Goal: Ask a question

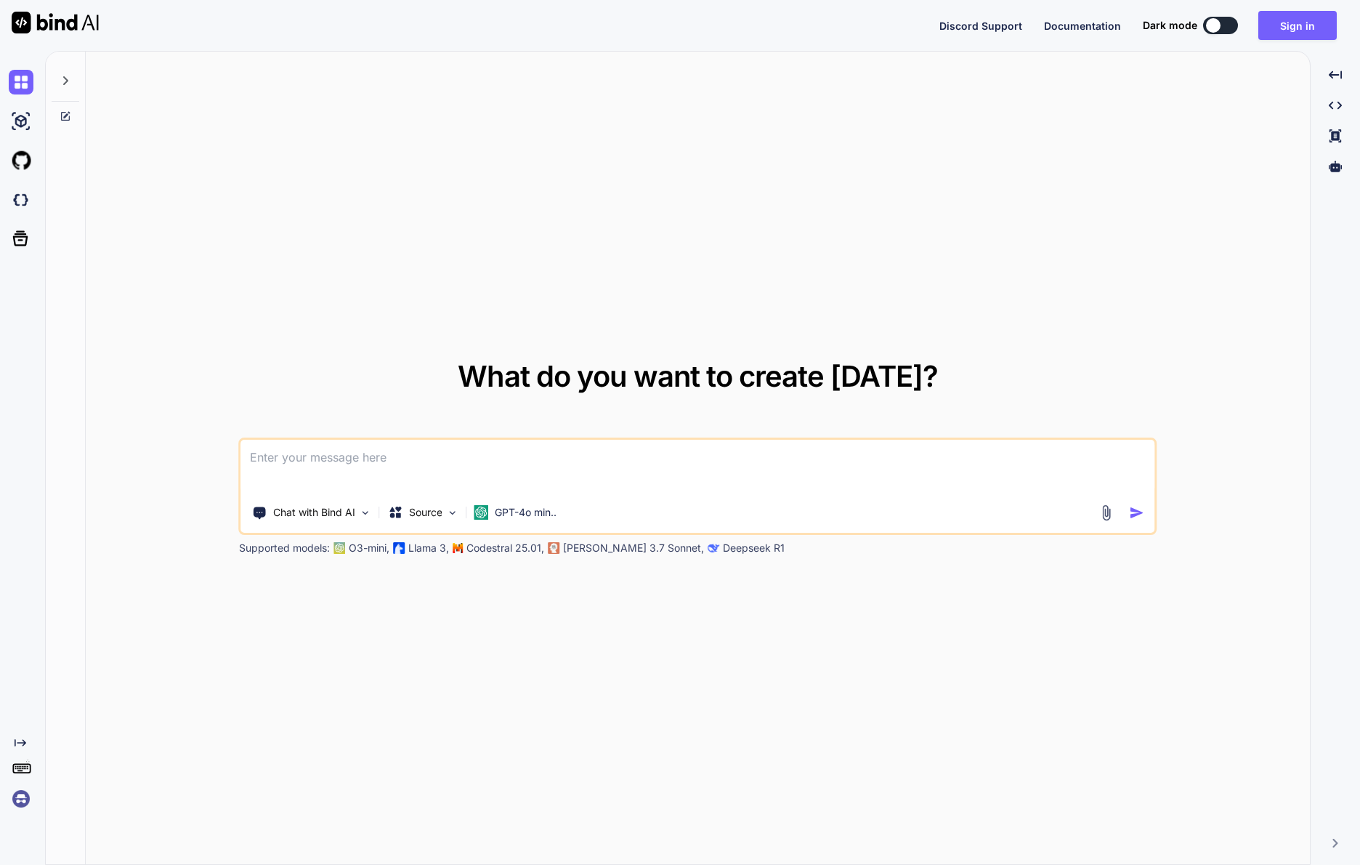
type textarea "x"
click at [1313, 24] on button "Sign in" at bounding box center [1297, 25] width 78 height 29
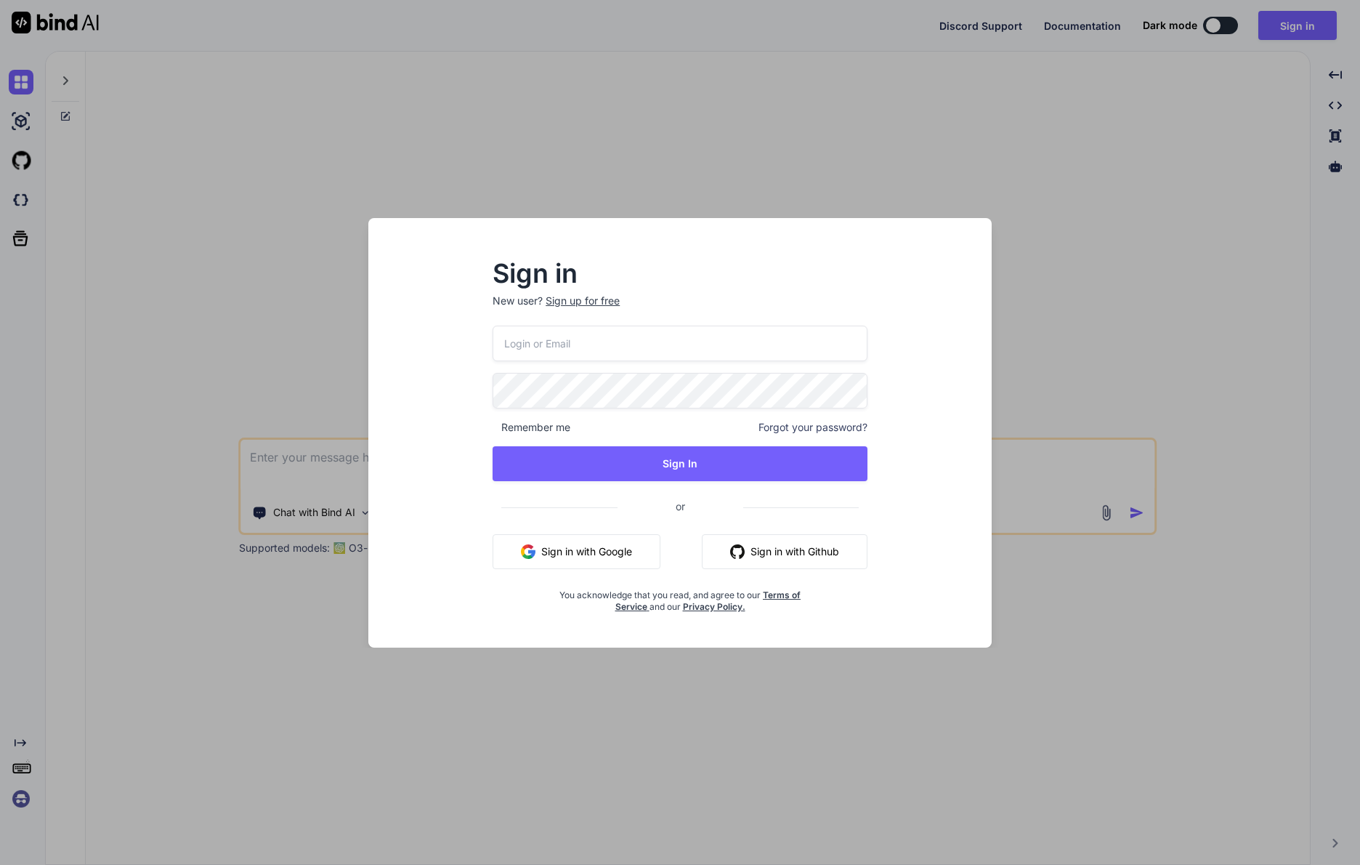
click at [585, 557] on button "Sign in with Google" at bounding box center [577, 551] width 168 height 35
click at [581, 549] on button "Sign in with Google" at bounding box center [577, 551] width 168 height 35
click at [1219, 294] on div "Sign in New user? Sign up for free Remember me Forgot your password? Sign In or…" at bounding box center [680, 432] width 1360 height 865
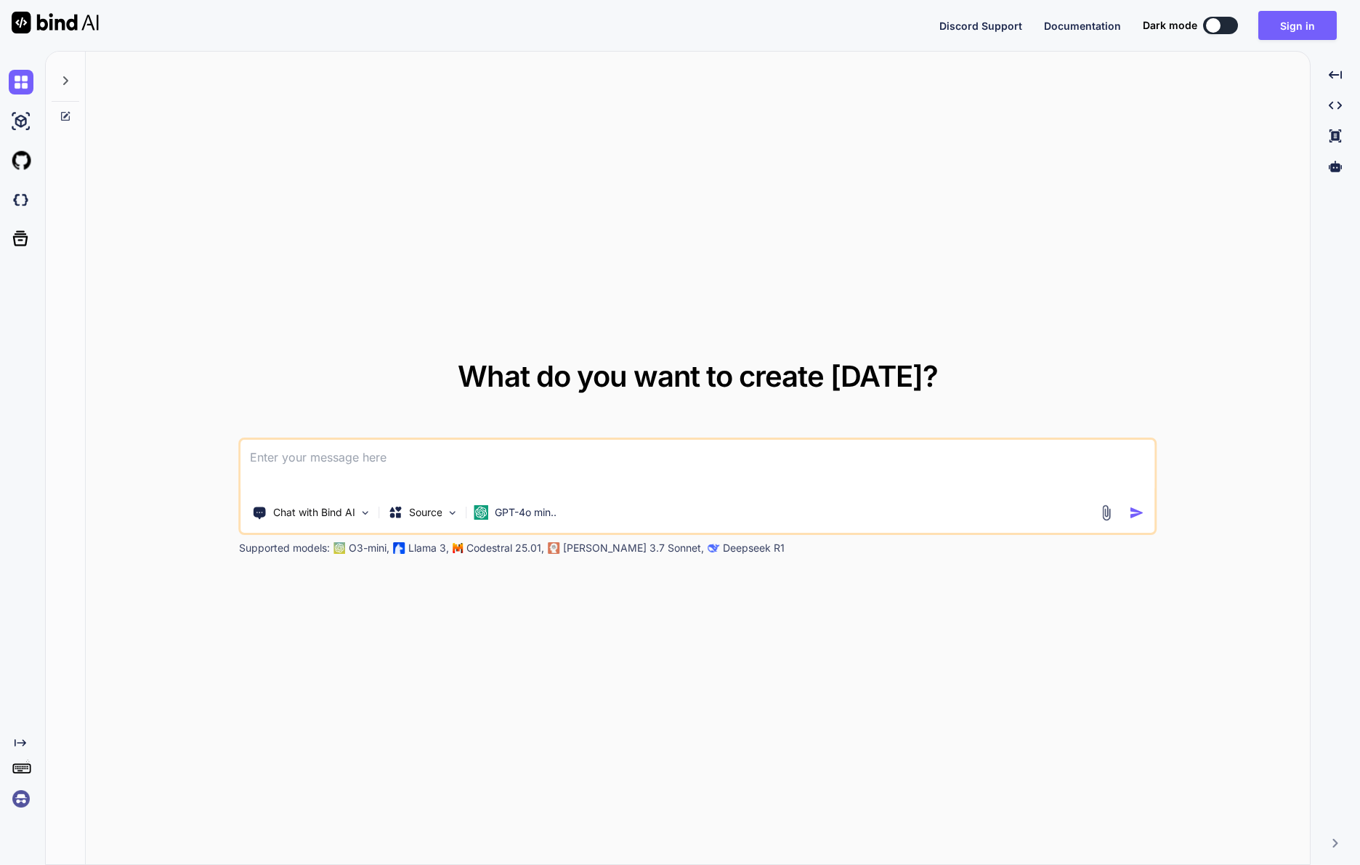
click at [21, 801] on img at bounding box center [21, 798] width 25 height 25
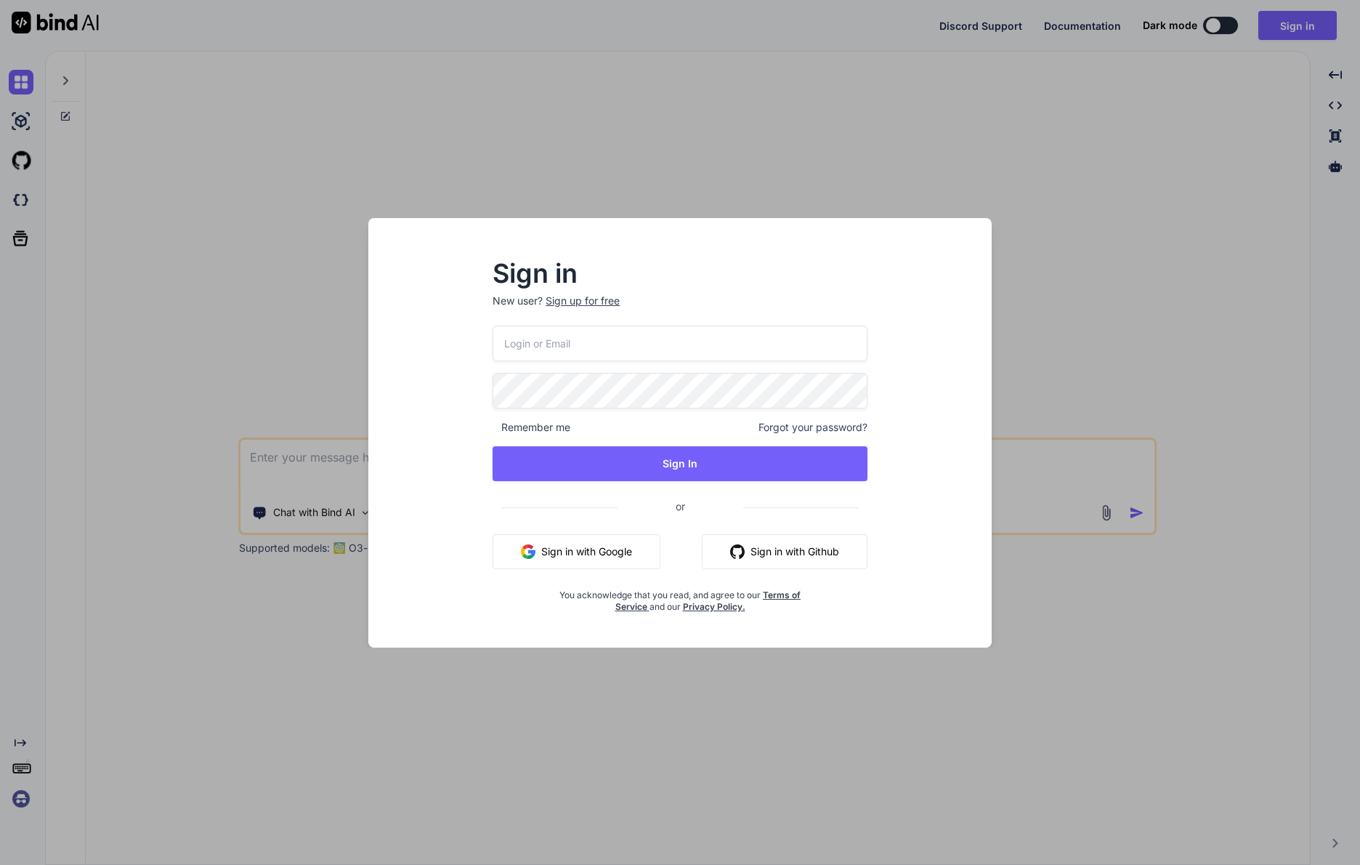
click at [745, 347] on input "email" at bounding box center [680, 344] width 375 height 36
click at [914, 372] on div "Sign in New user? Sign up for free Remember me Forgot your password? Sign In or…" at bounding box center [680, 445] width 600 height 403
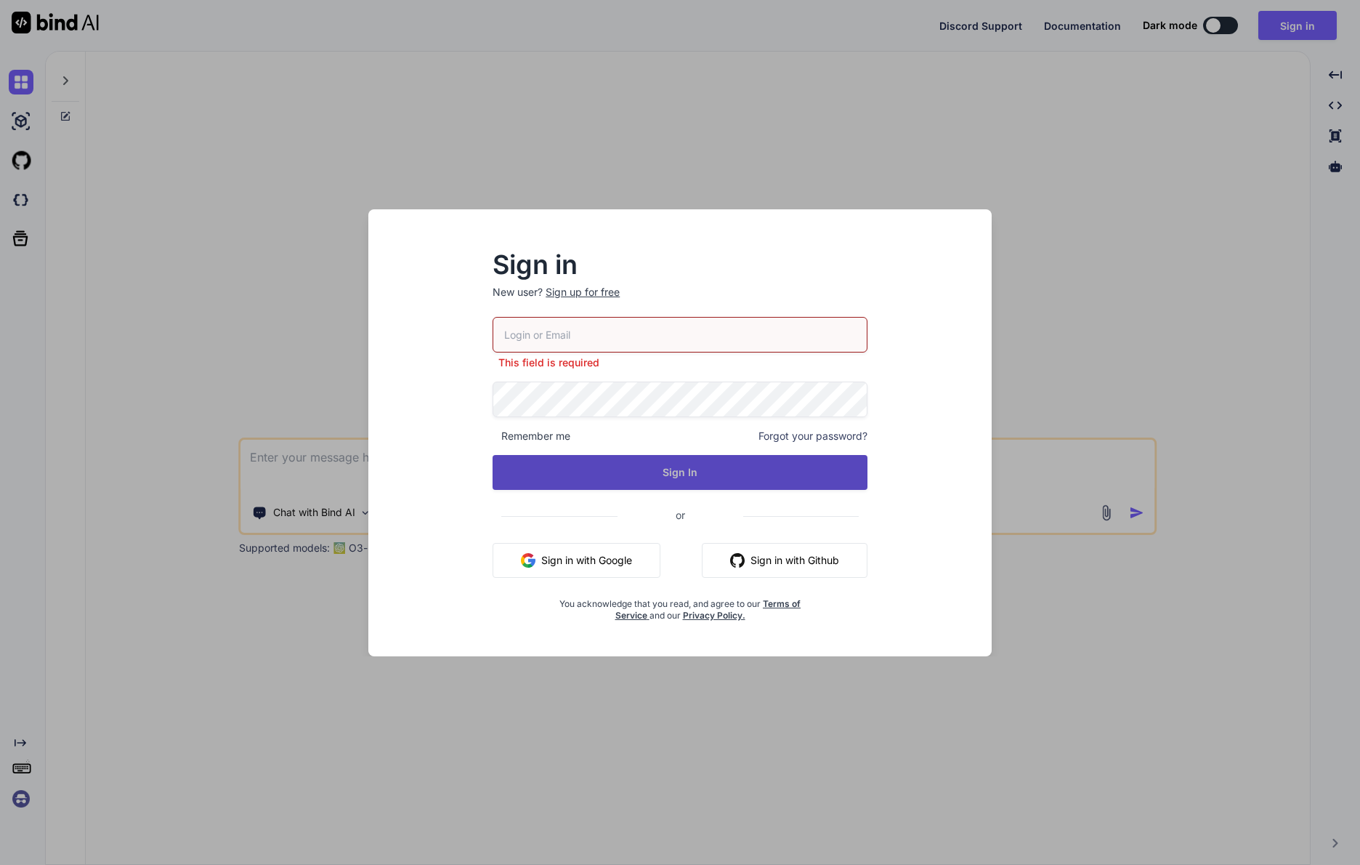
click at [673, 473] on button "Sign In" at bounding box center [680, 472] width 375 height 35
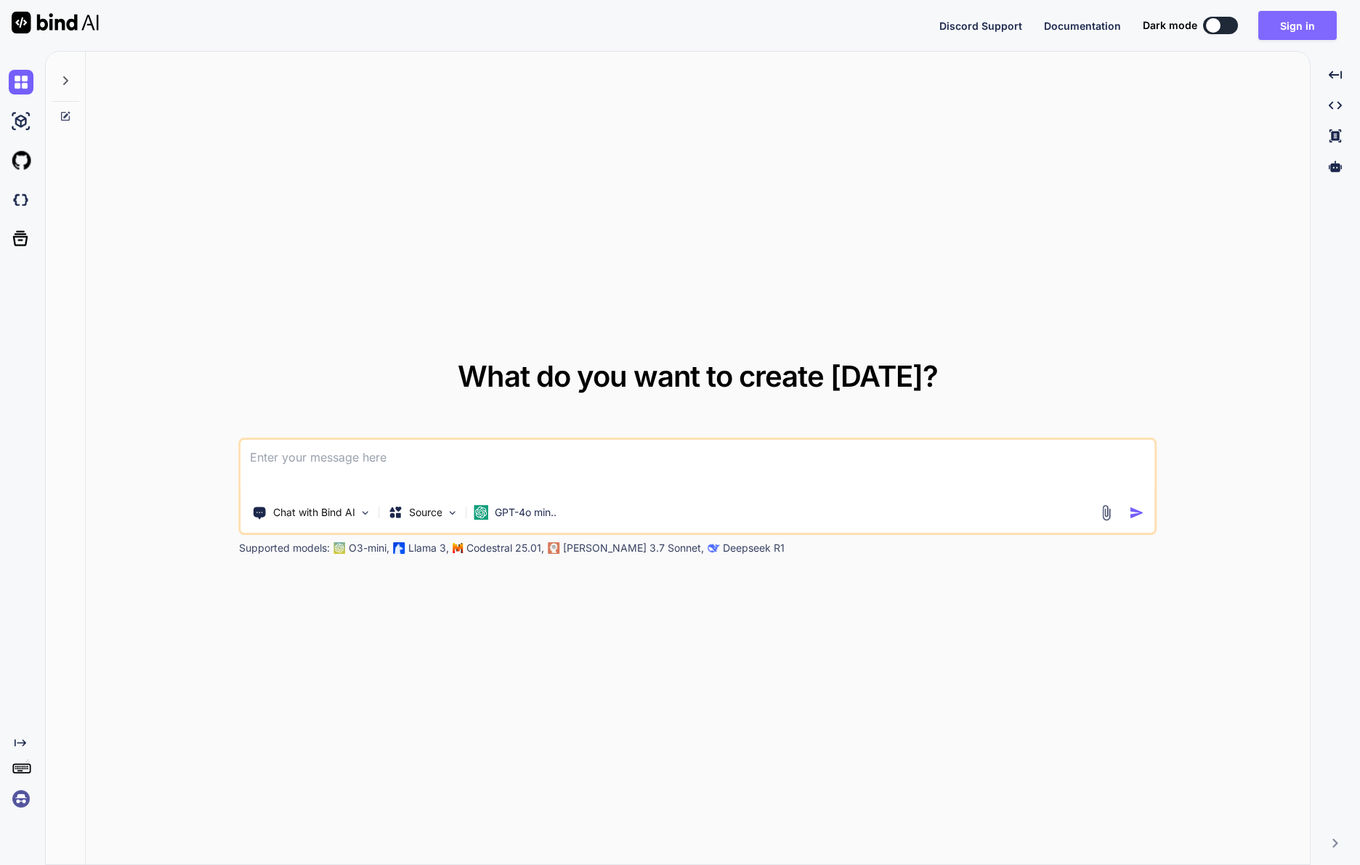
click at [1295, 25] on button "Sign in" at bounding box center [1297, 25] width 78 height 29
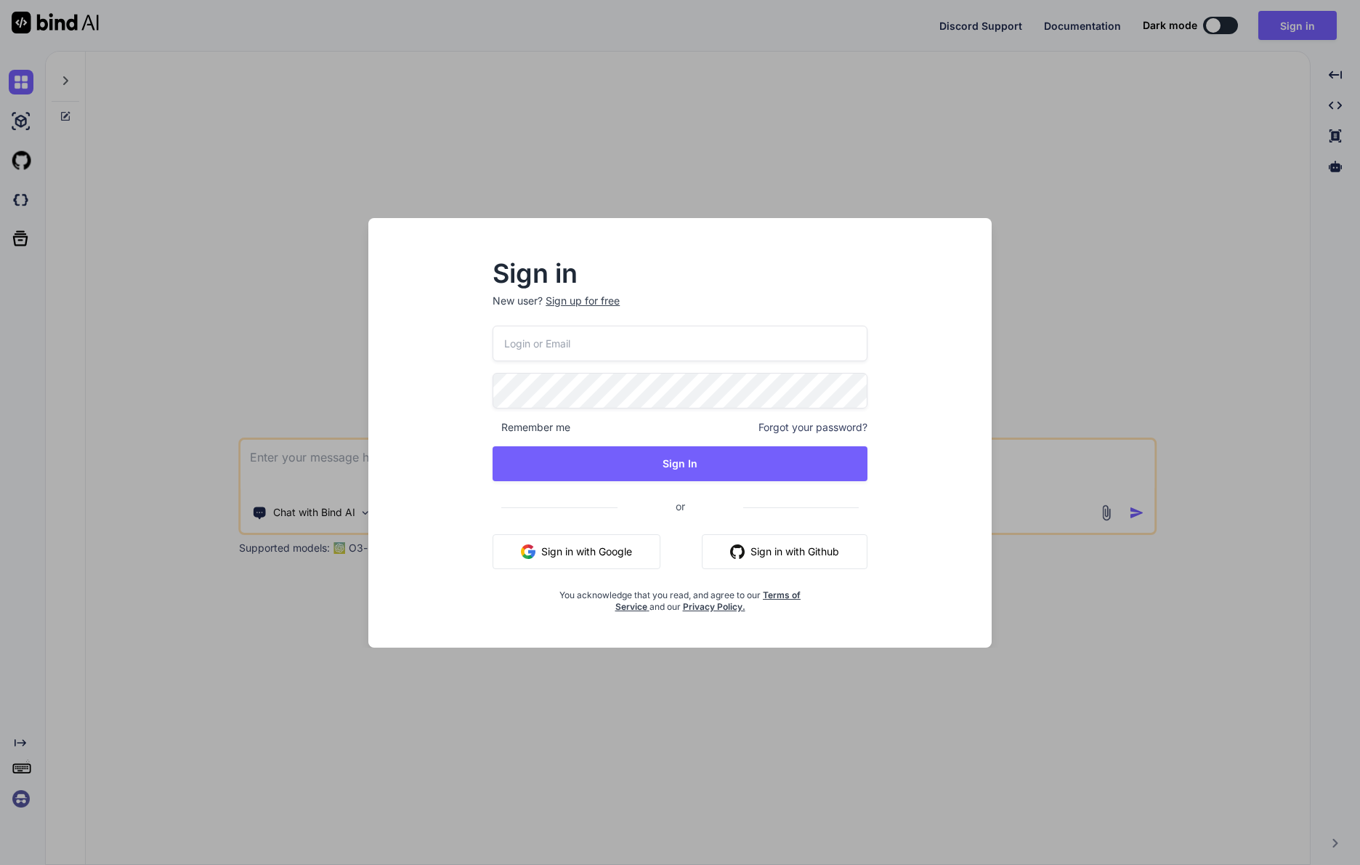
click at [593, 558] on button "Sign in with Google" at bounding box center [577, 551] width 168 height 35
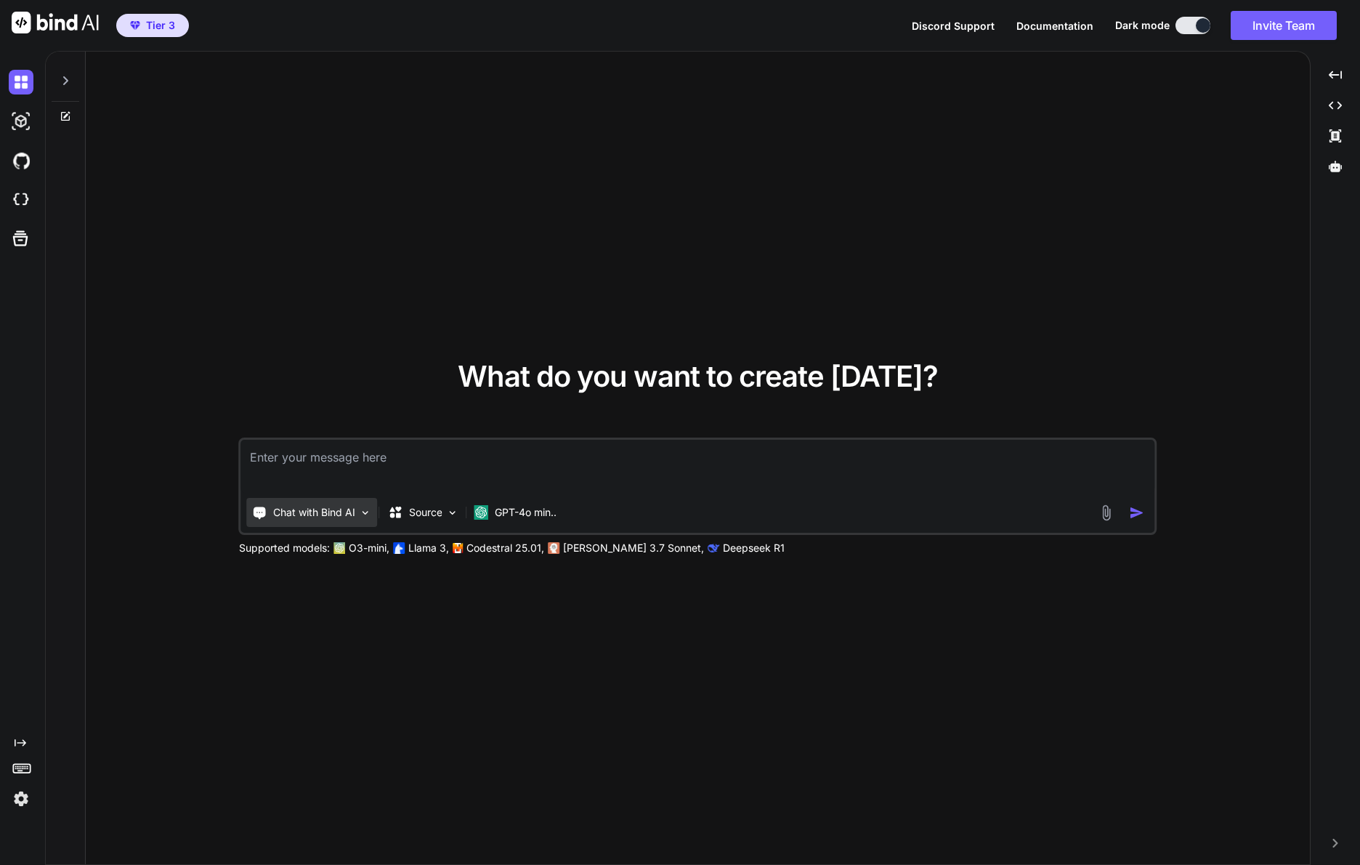
click at [360, 516] on img at bounding box center [366, 512] width 12 height 12
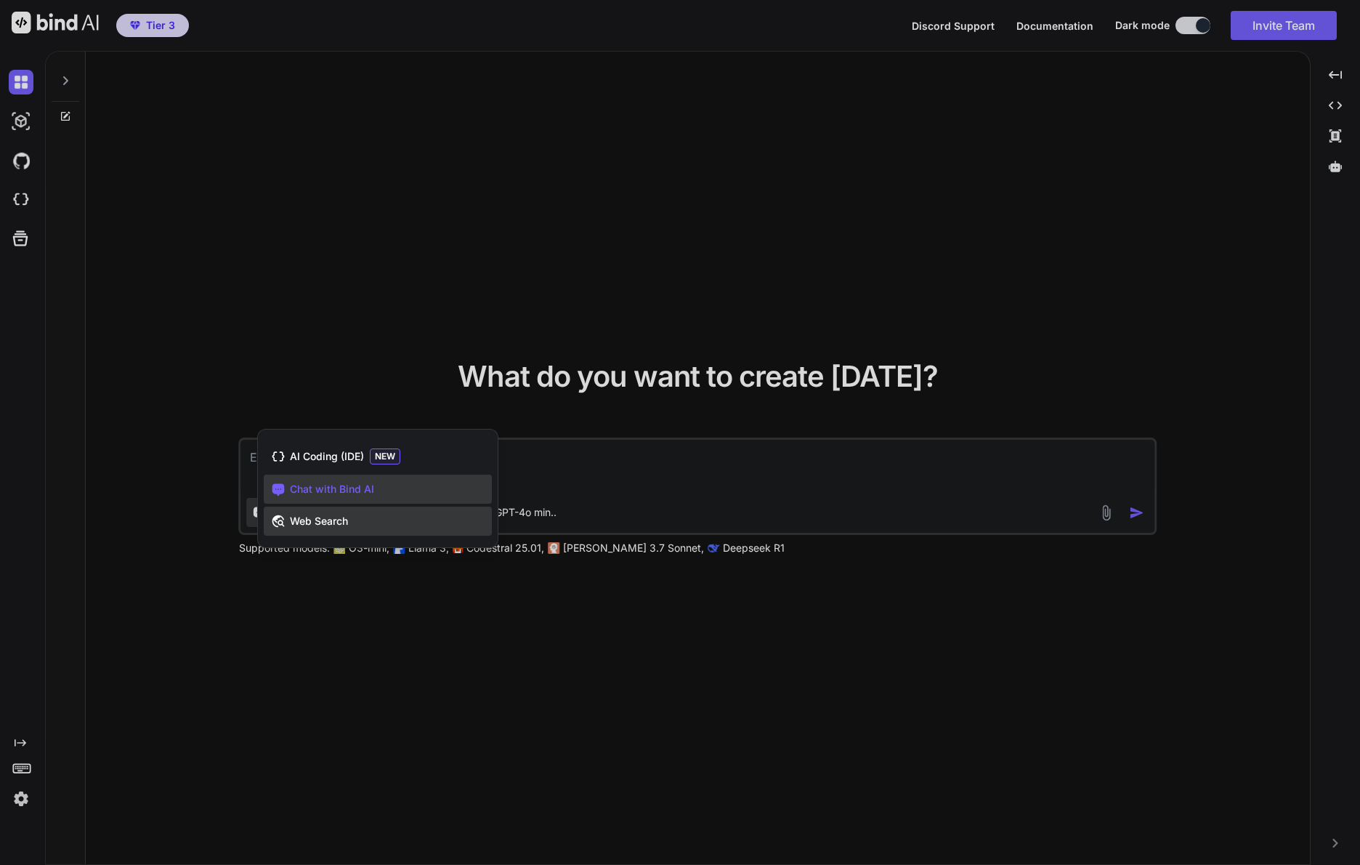
click at [369, 522] on div "Web Search" at bounding box center [378, 520] width 228 height 29
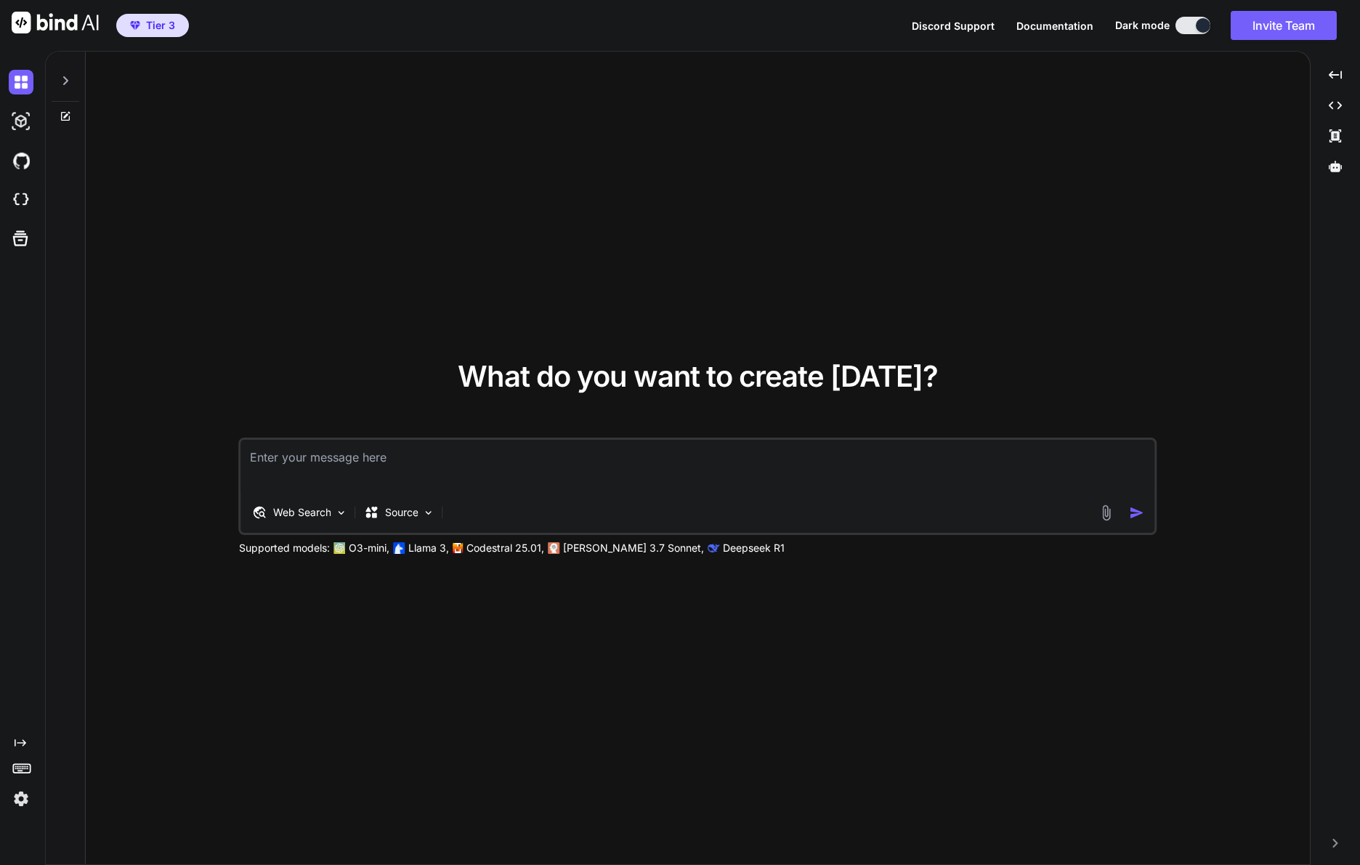
click at [66, 78] on icon at bounding box center [66, 81] width 12 height 12
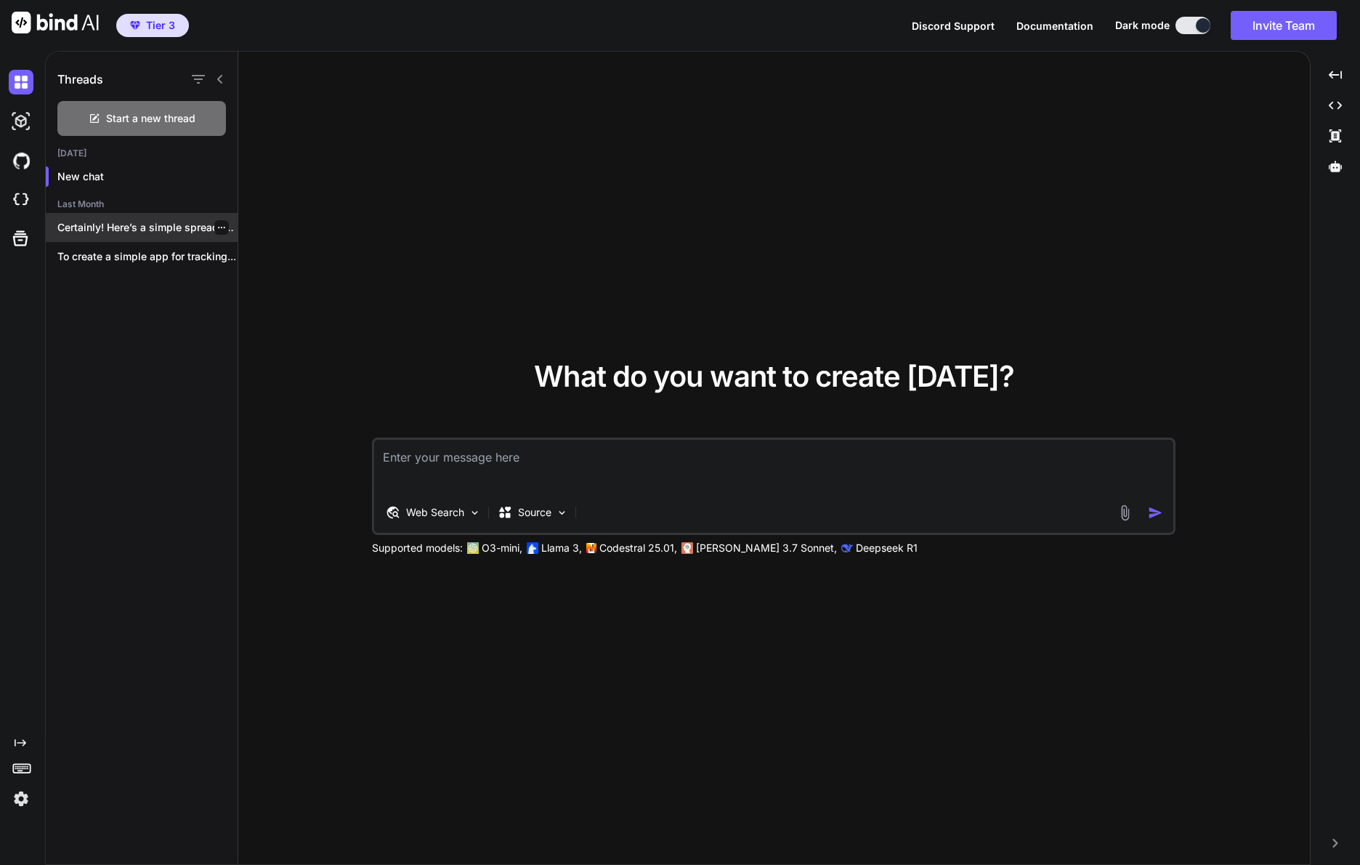
click at [166, 232] on p "Certainly! Here’s a simple spreadsheet layout you..." at bounding box center [147, 227] width 180 height 15
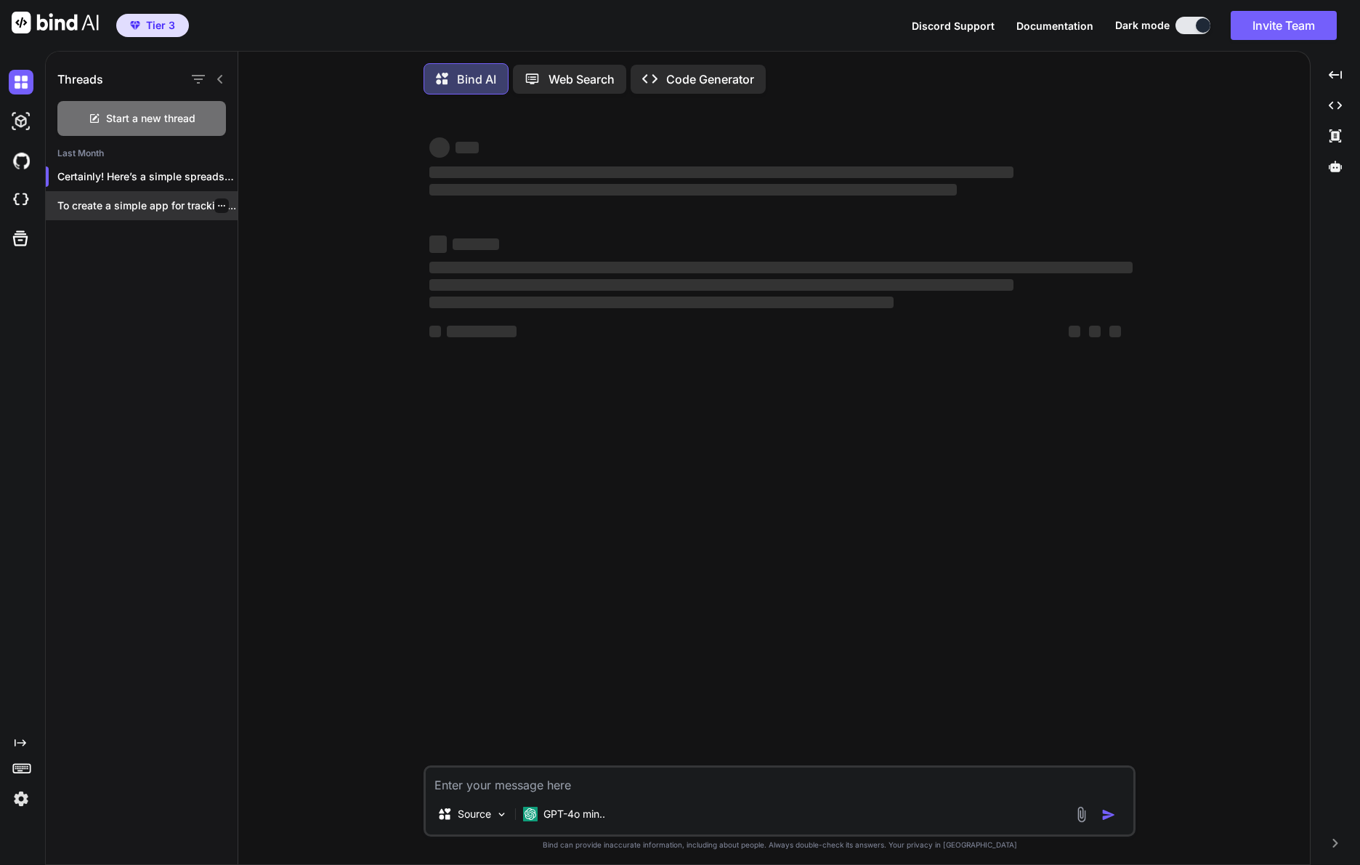
click at [219, 204] on icon "button" at bounding box center [221, 205] width 9 height 9
click at [142, 314] on div "Threads Start a new thread Last Month Certainly! Here’s a simple spreadsheet la…" at bounding box center [142, 460] width 193 height 816
click at [20, 123] on img at bounding box center [21, 121] width 25 height 25
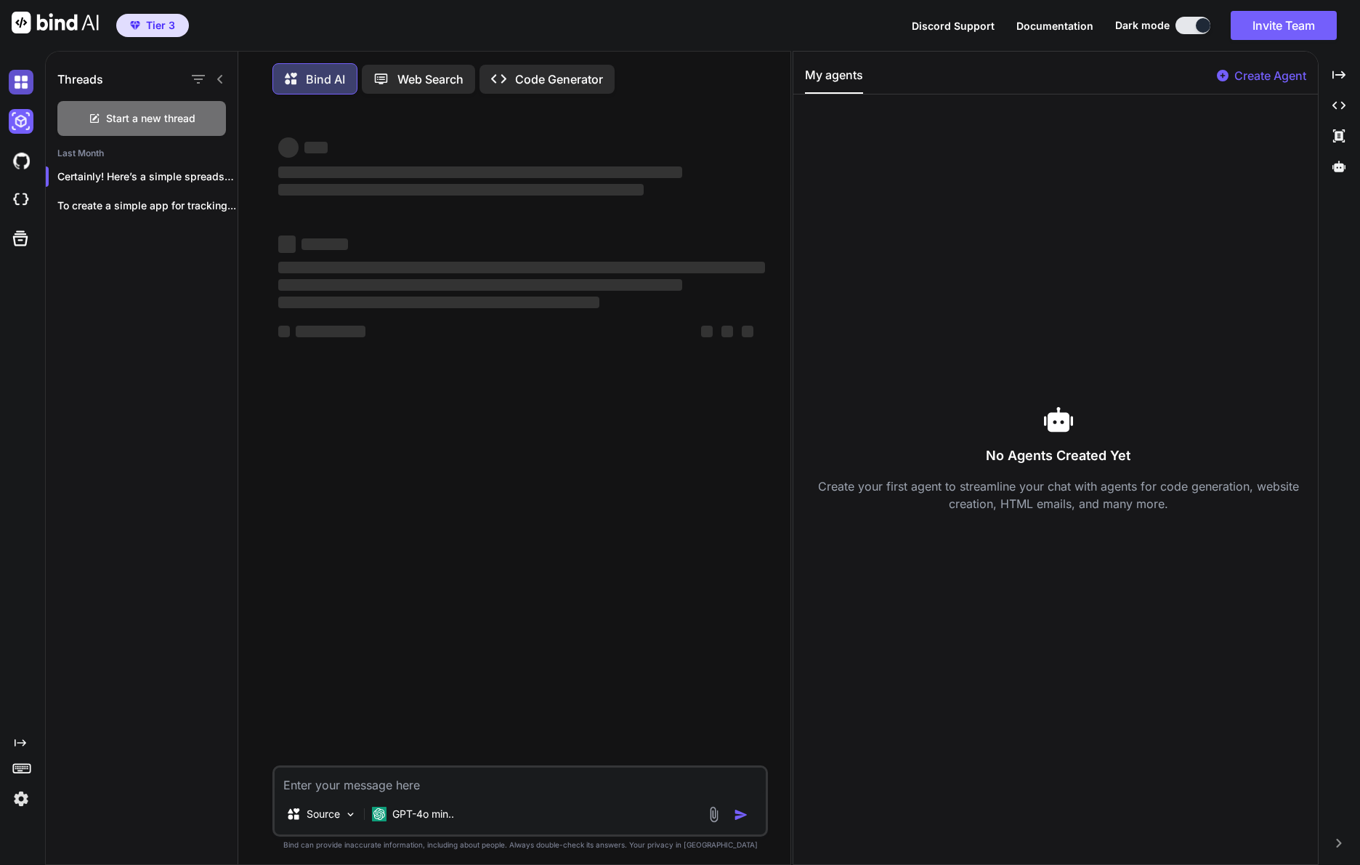
click at [24, 88] on img at bounding box center [21, 82] width 25 height 25
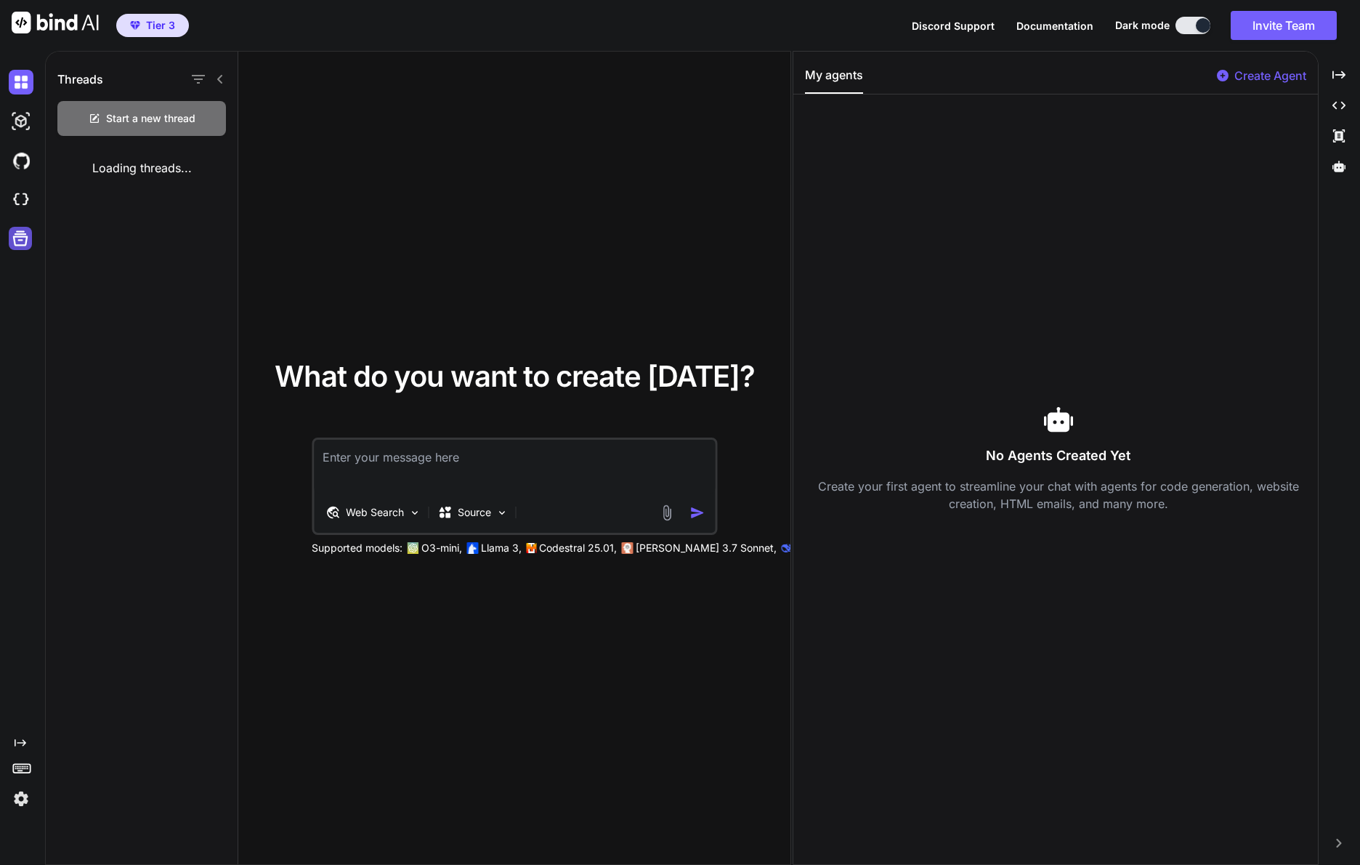
click at [22, 238] on icon at bounding box center [20, 238] width 20 height 20
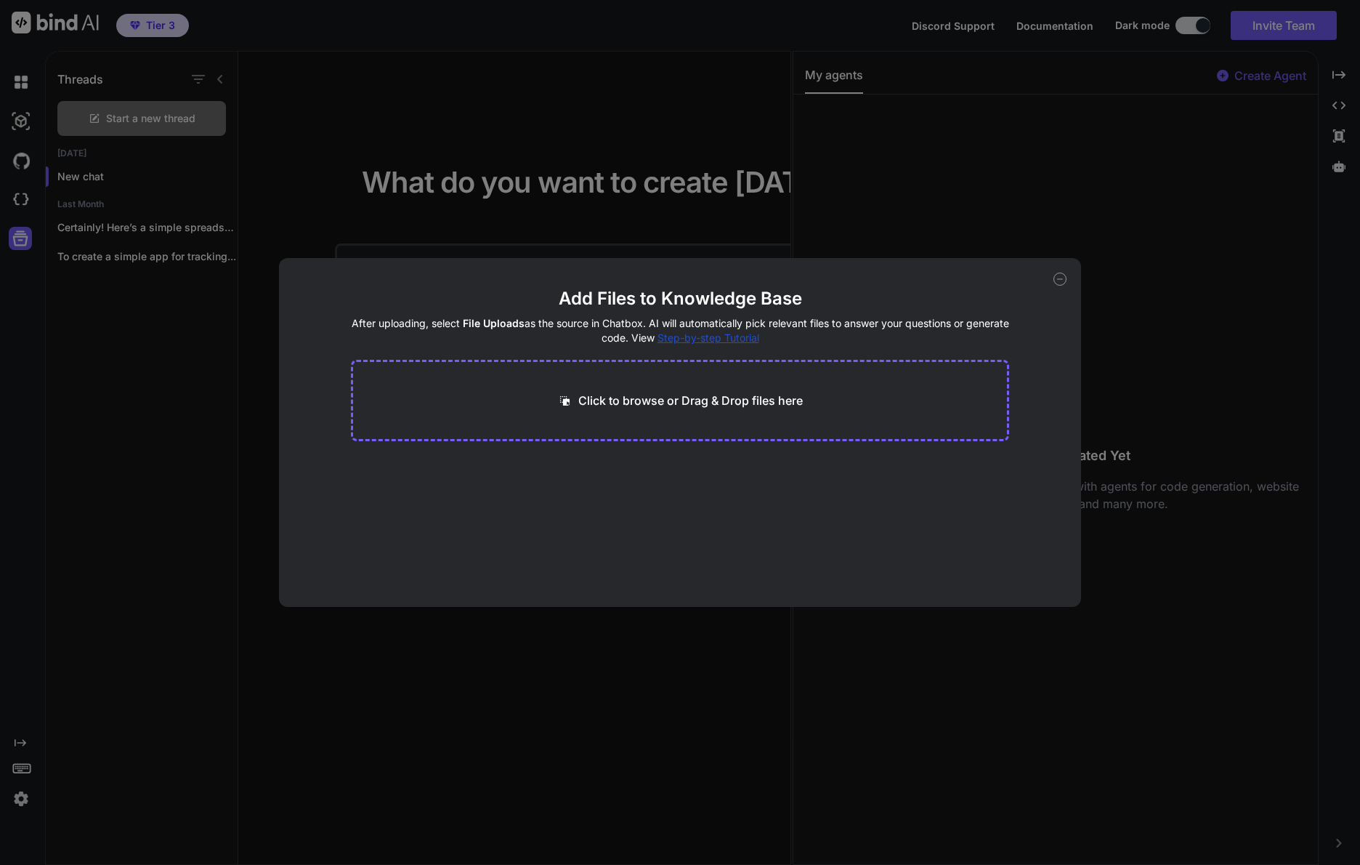
click at [1058, 276] on icon at bounding box center [1060, 278] width 13 height 13
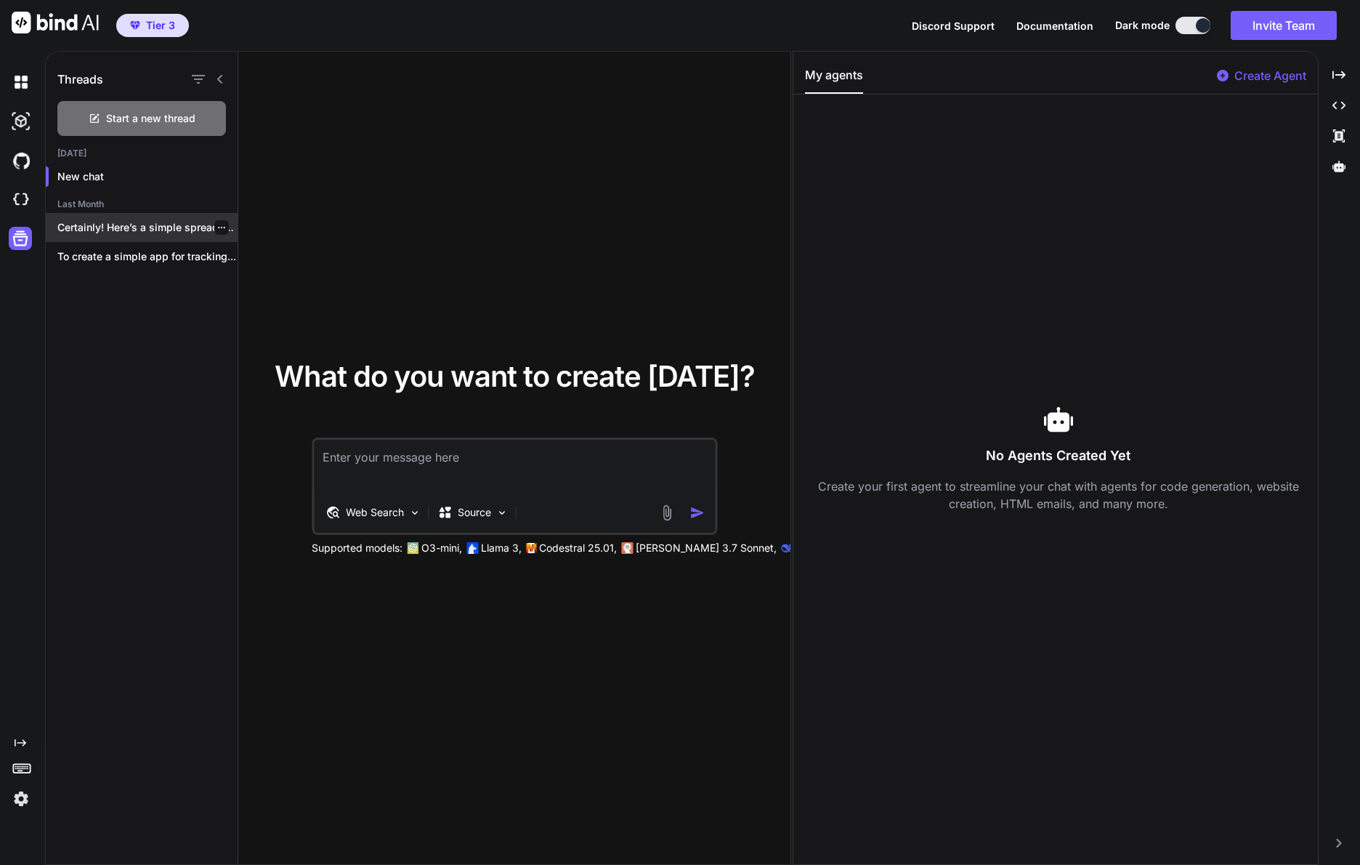
click at [157, 224] on p "Certainly! Here’s a simple spreadsheet layout you..." at bounding box center [147, 227] width 180 height 15
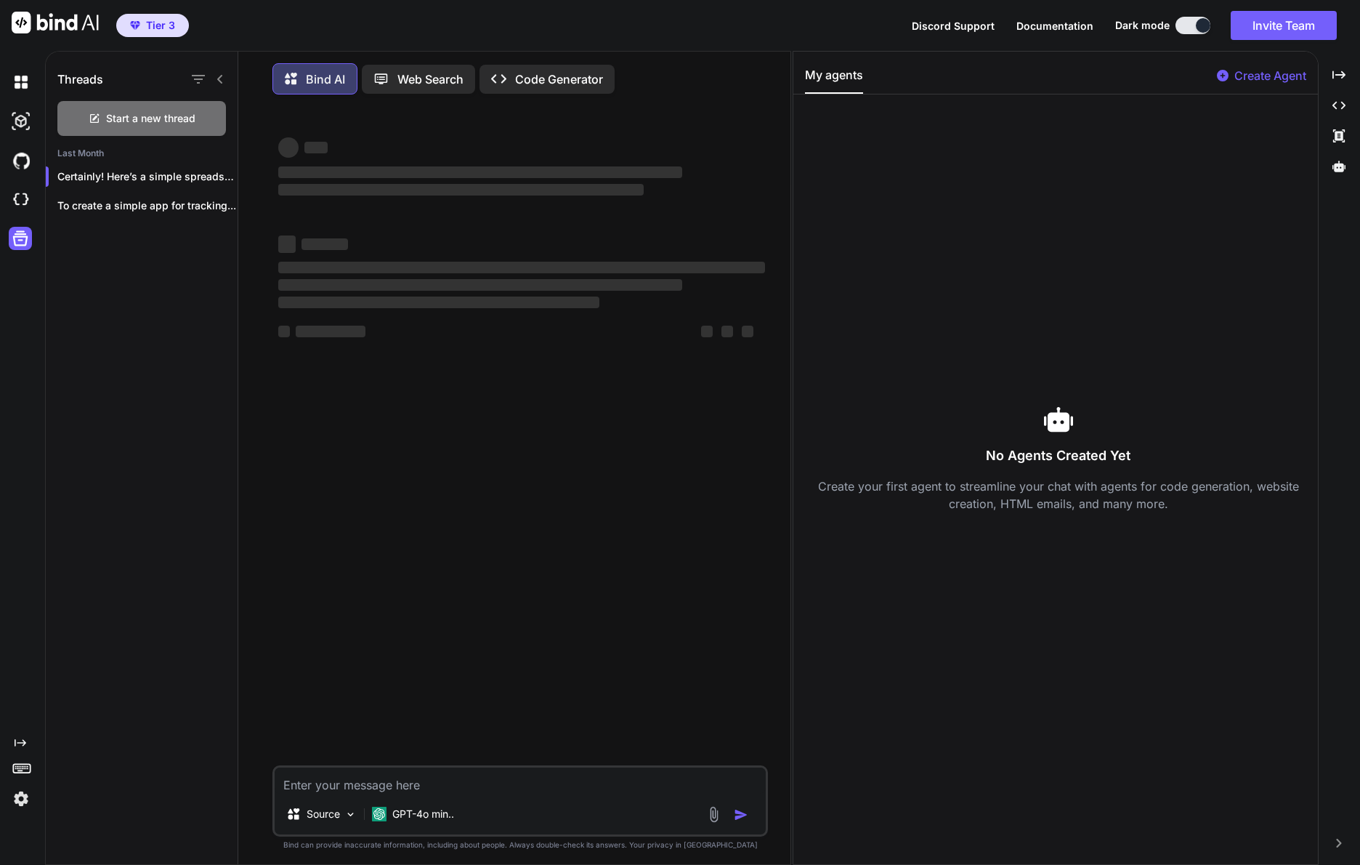
click at [22, 767] on icon at bounding box center [22, 767] width 20 height 20
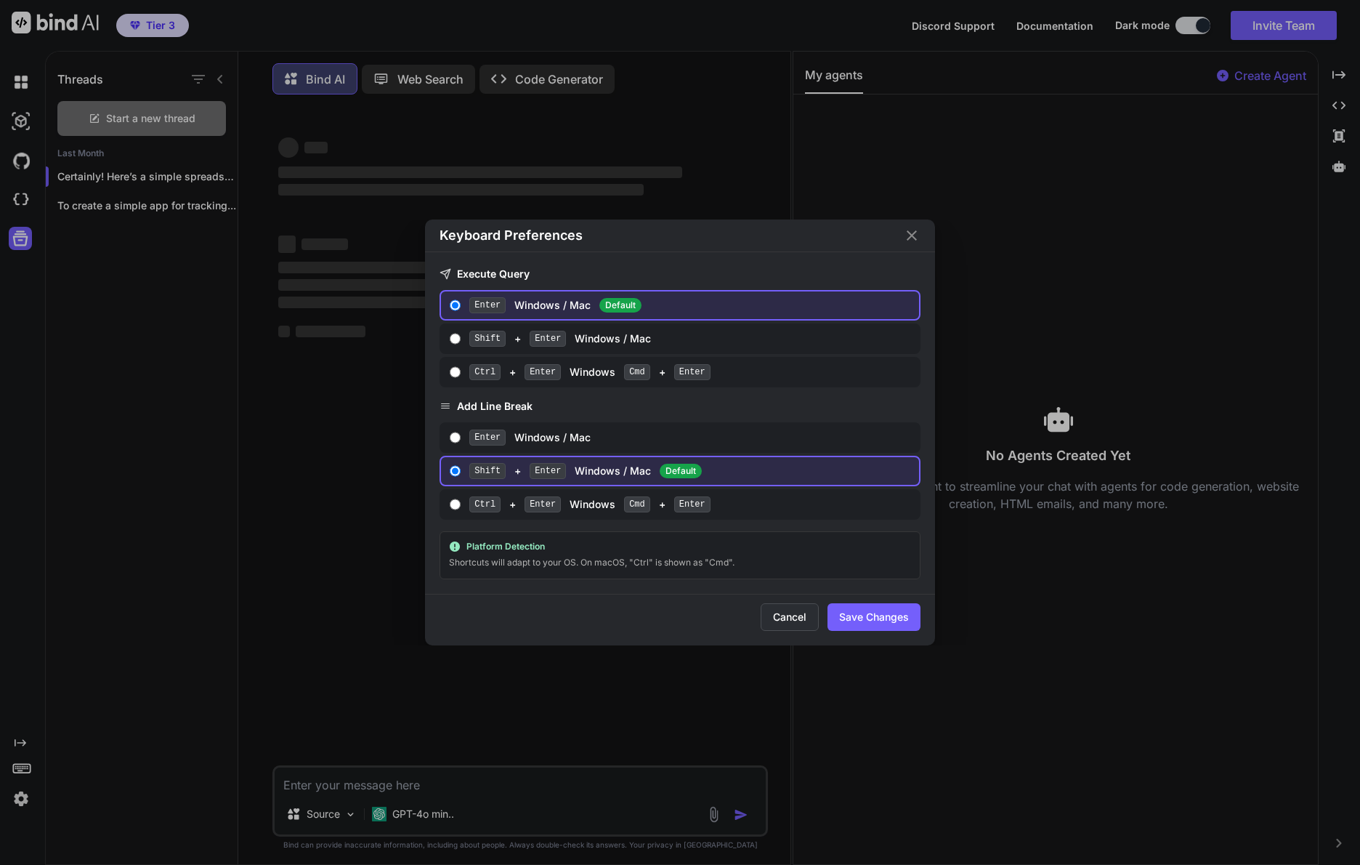
click at [803, 621] on button "Cancel" at bounding box center [790, 617] width 58 height 28
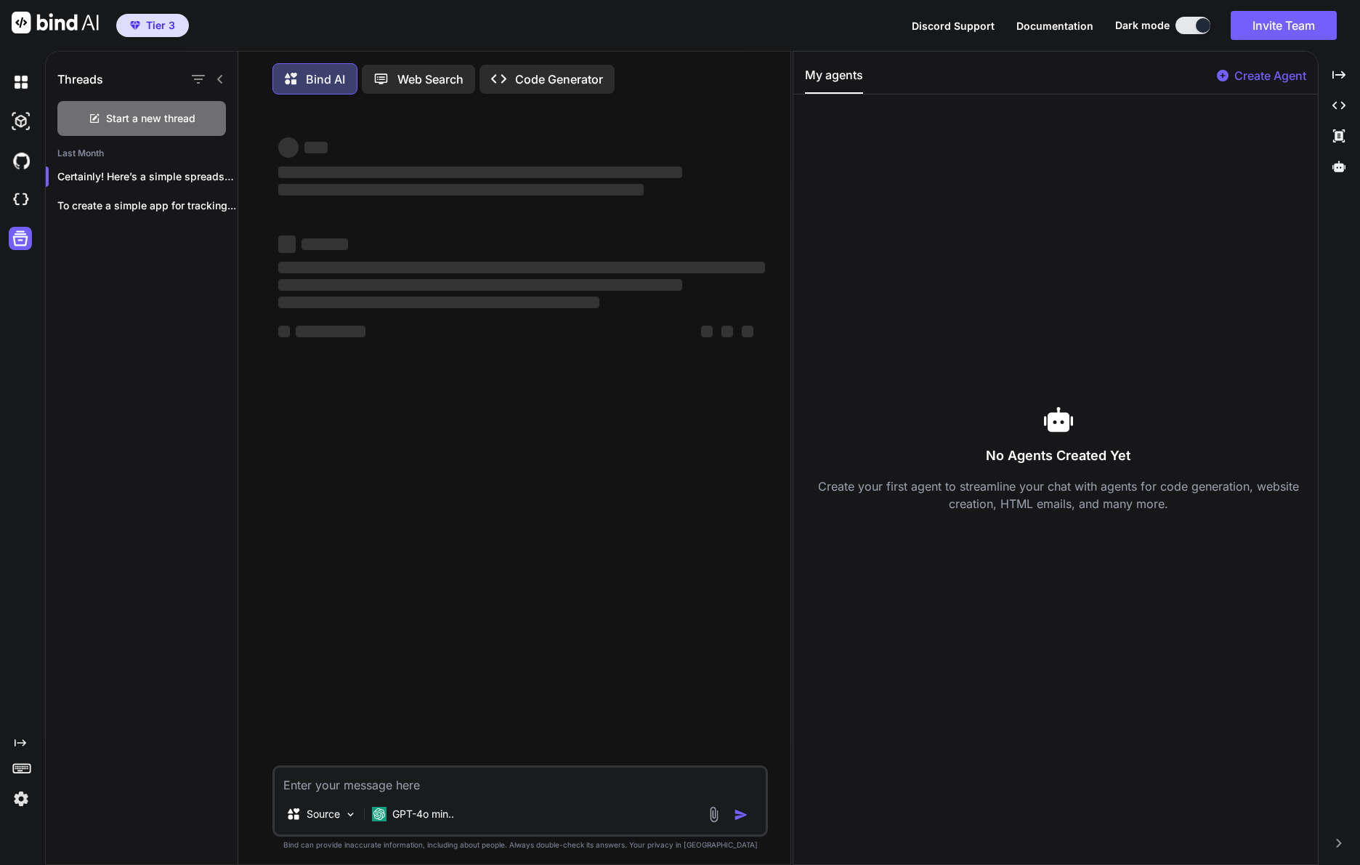
click at [22, 746] on icon "Created with Pixso." at bounding box center [21, 743] width 12 height 12
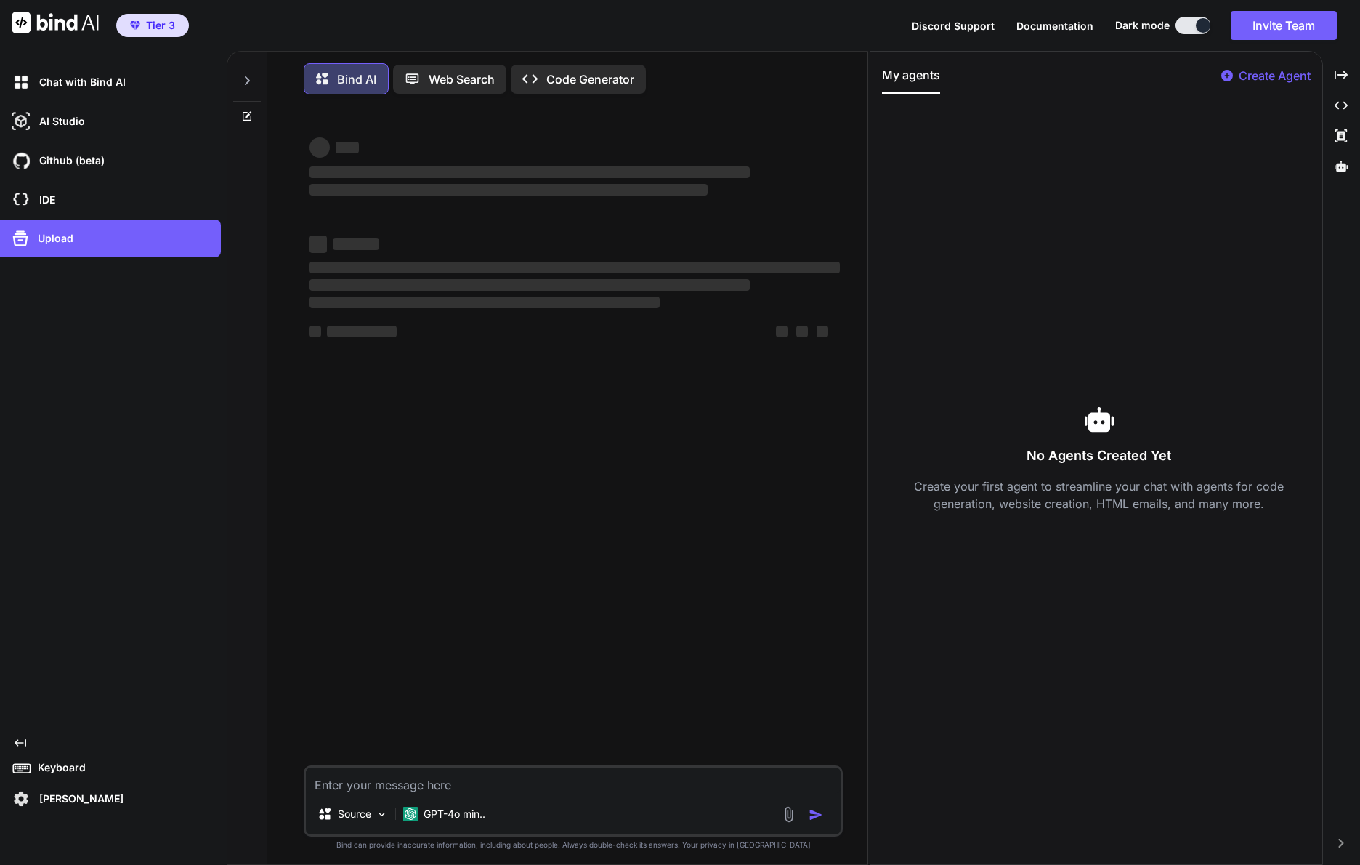
click at [22, 746] on icon "Created with Pixso." at bounding box center [21, 743] width 12 height 12
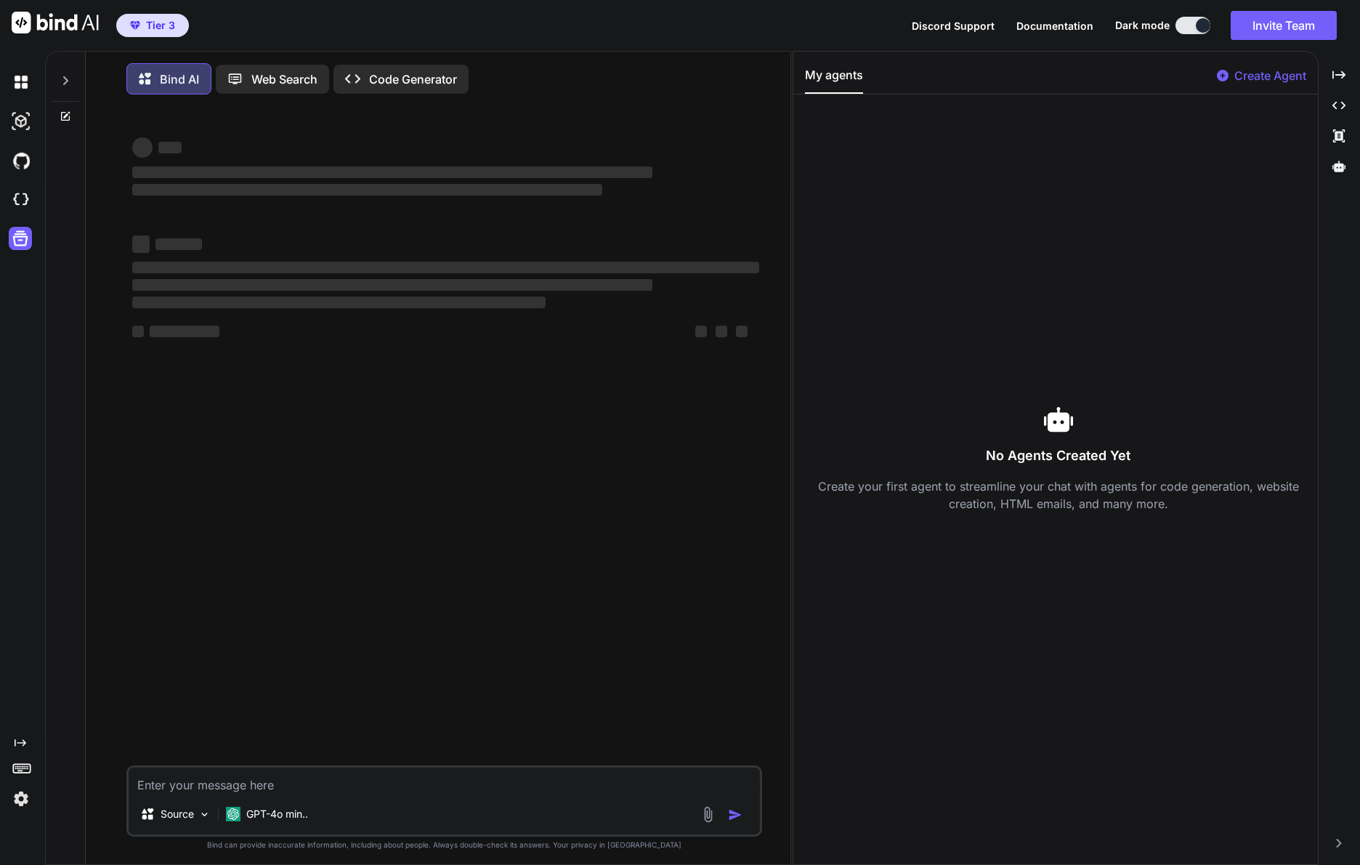
click at [22, 745] on icon "Created with Pixso." at bounding box center [21, 743] width 12 height 12
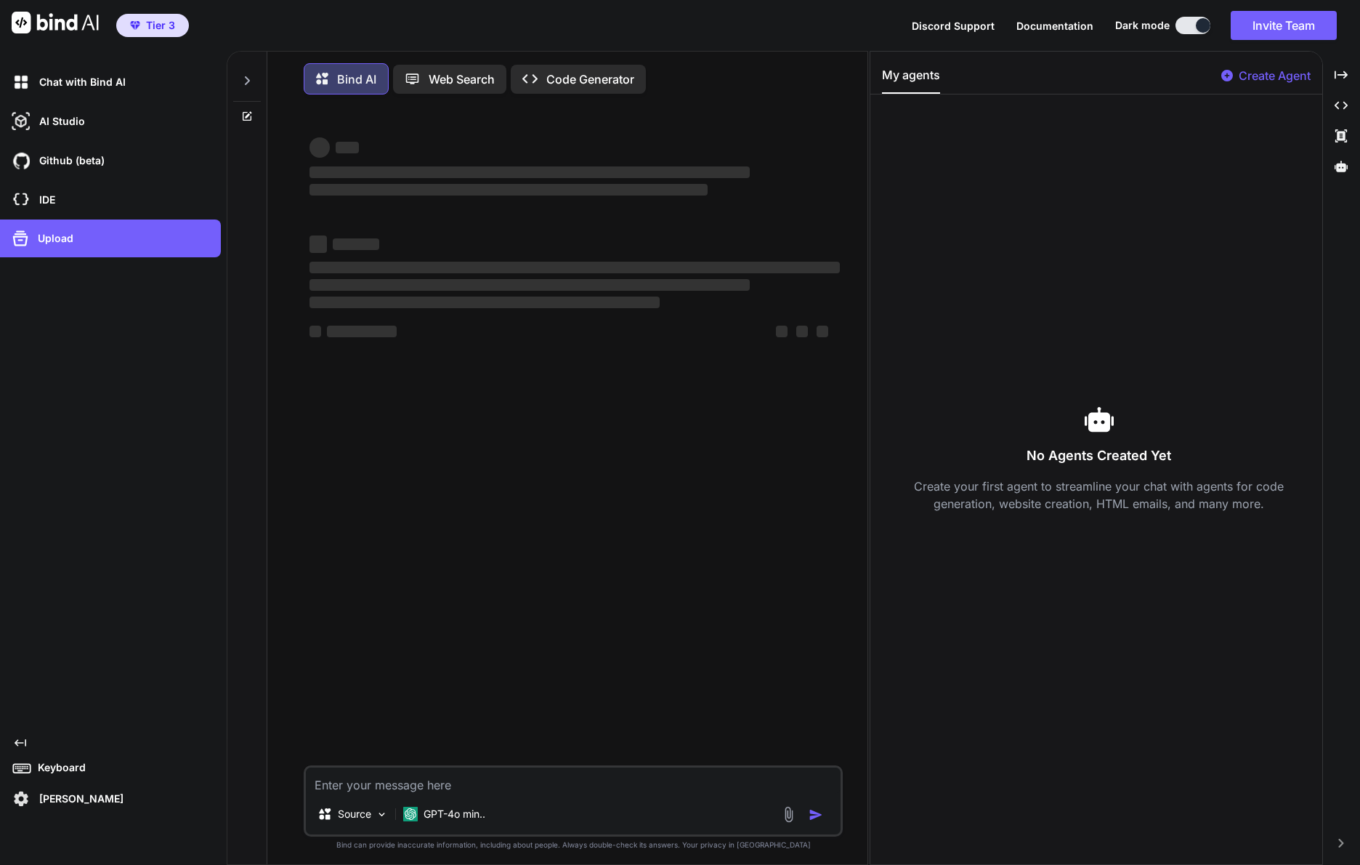
click at [22, 745] on icon "Created with Pixso." at bounding box center [21, 743] width 12 height 12
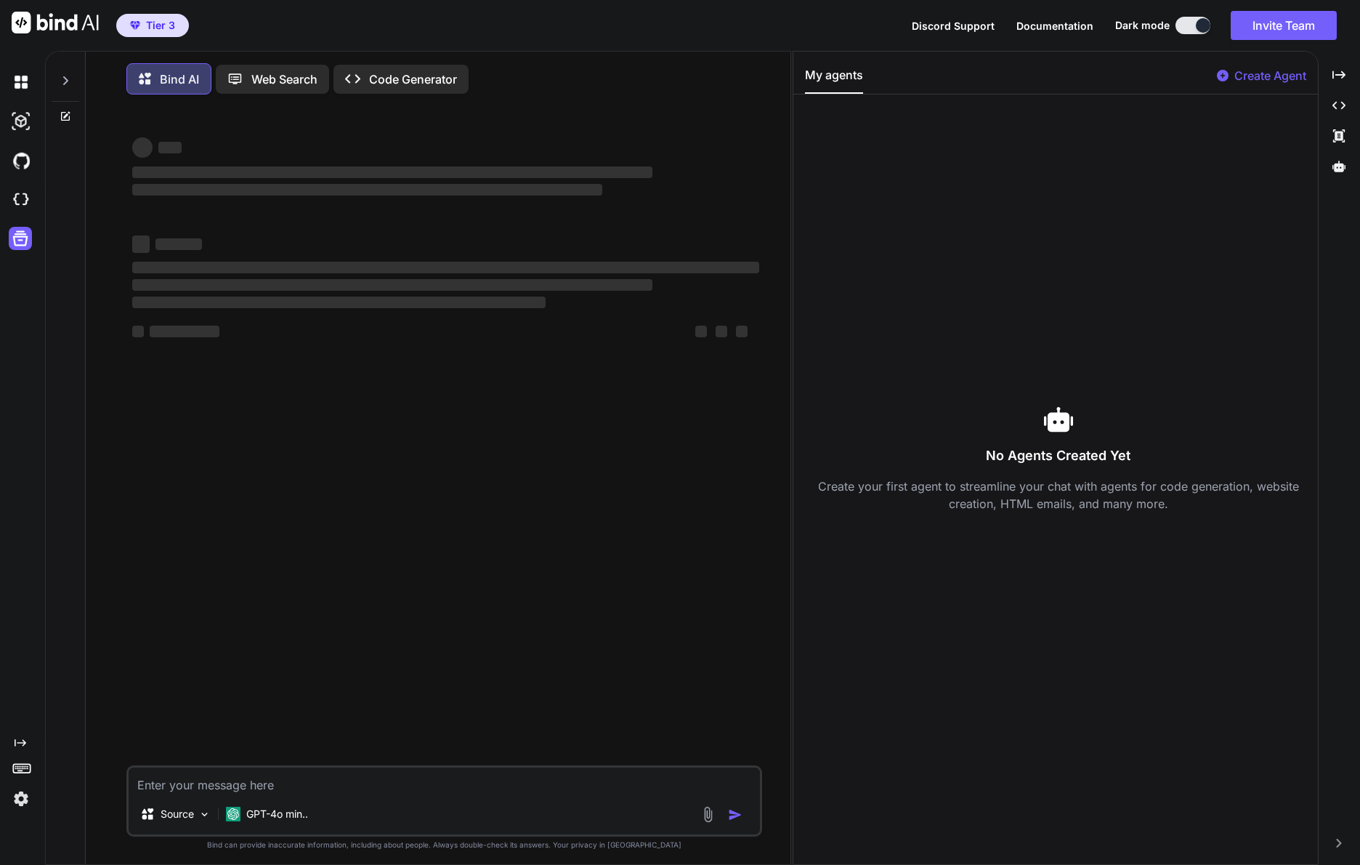
click at [24, 801] on img at bounding box center [21, 798] width 25 height 25
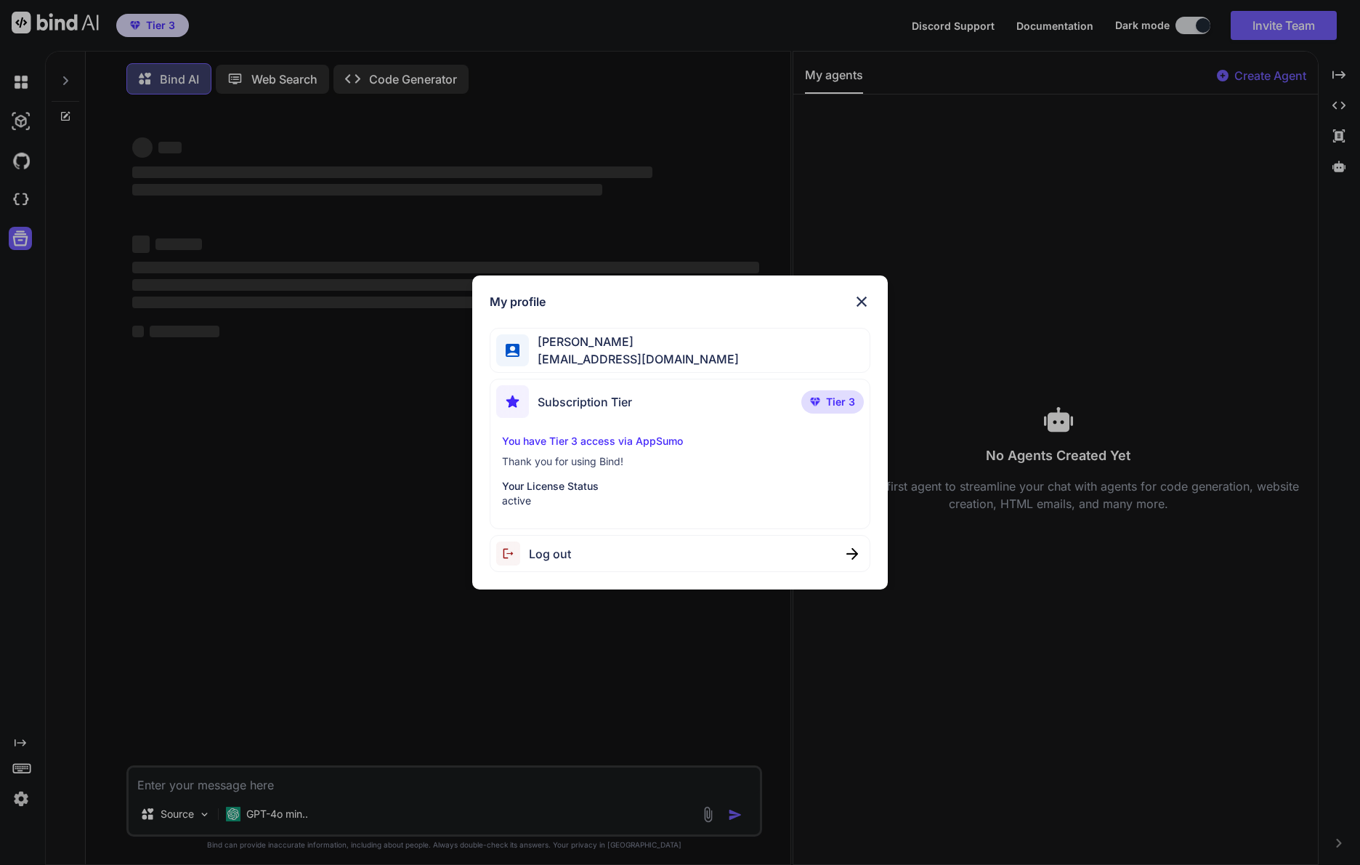
click at [862, 299] on img at bounding box center [861, 301] width 17 height 17
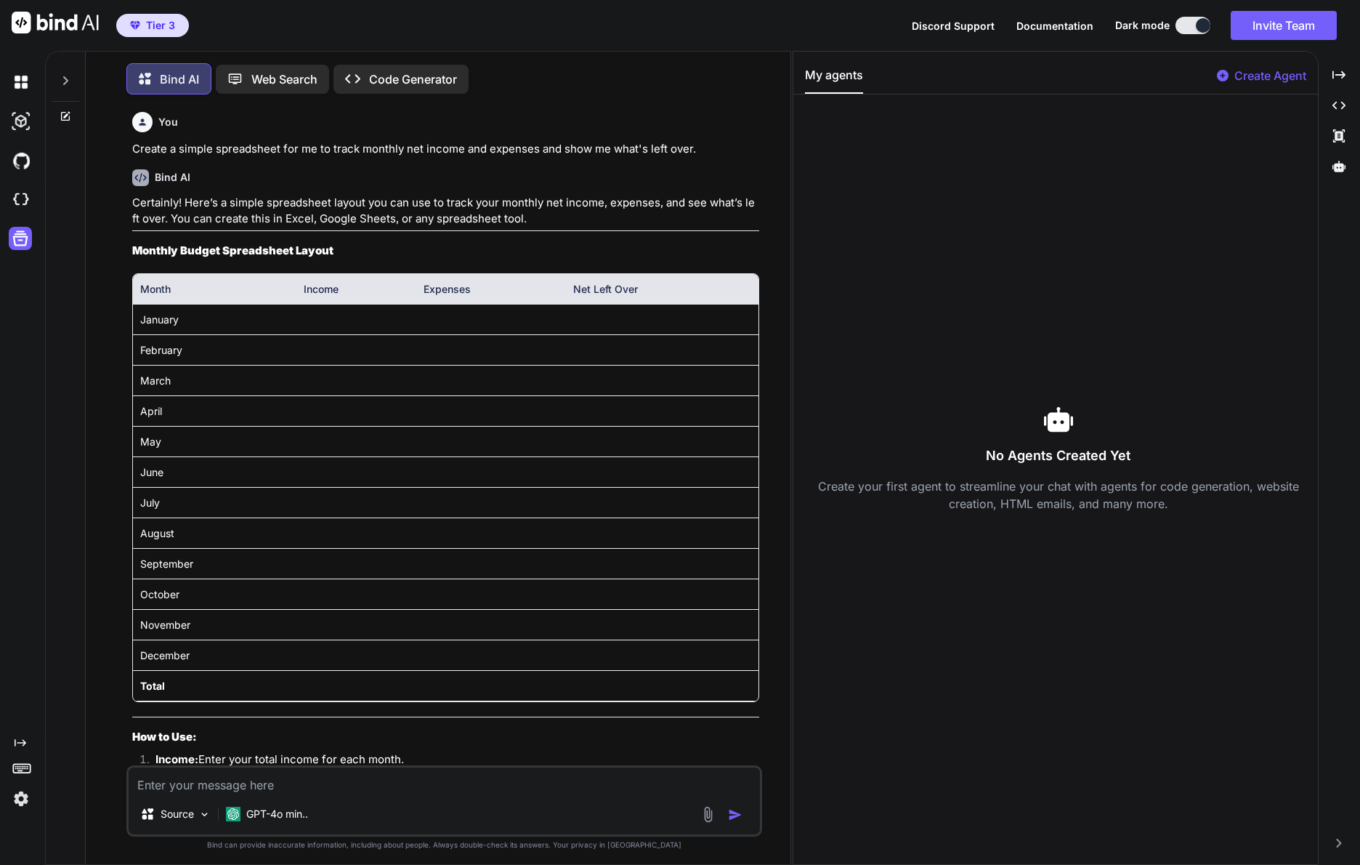
scroll to position [7, 0]
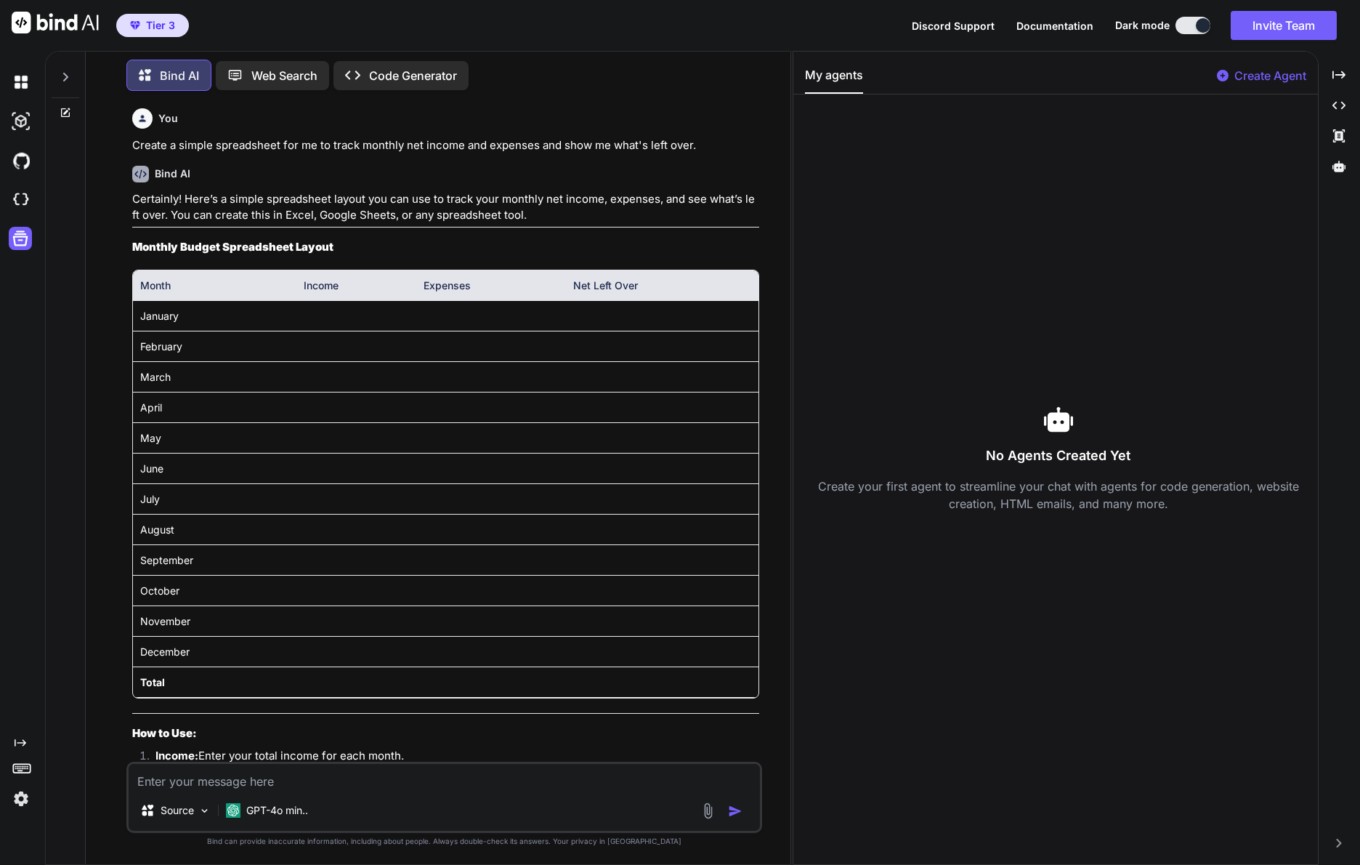
drag, startPoint x: 302, startPoint y: 309, endPoint x: 469, endPoint y: 318, distance: 167.3
click at [469, 318] on tr "January" at bounding box center [446, 316] width 626 height 31
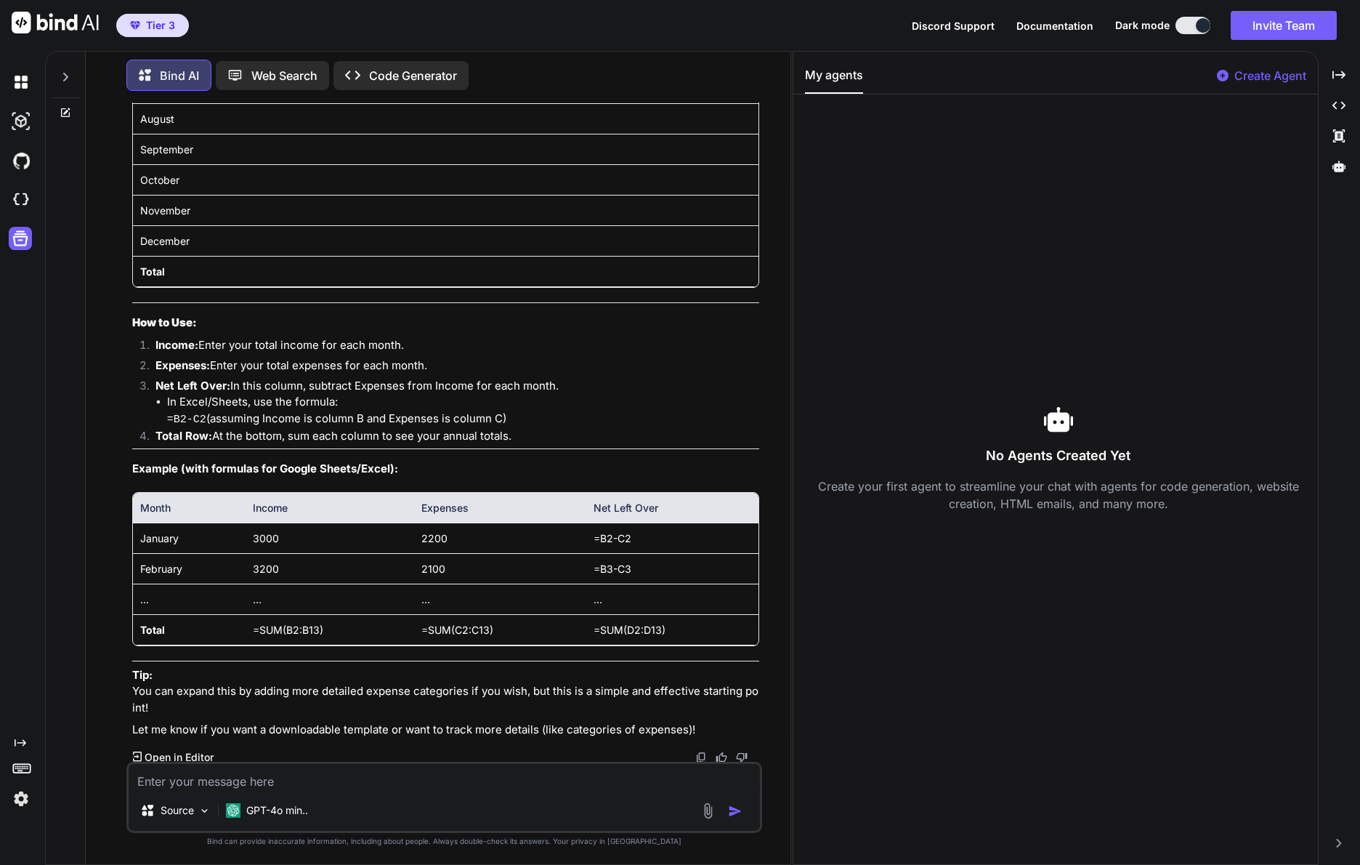
scroll to position [428, 0]
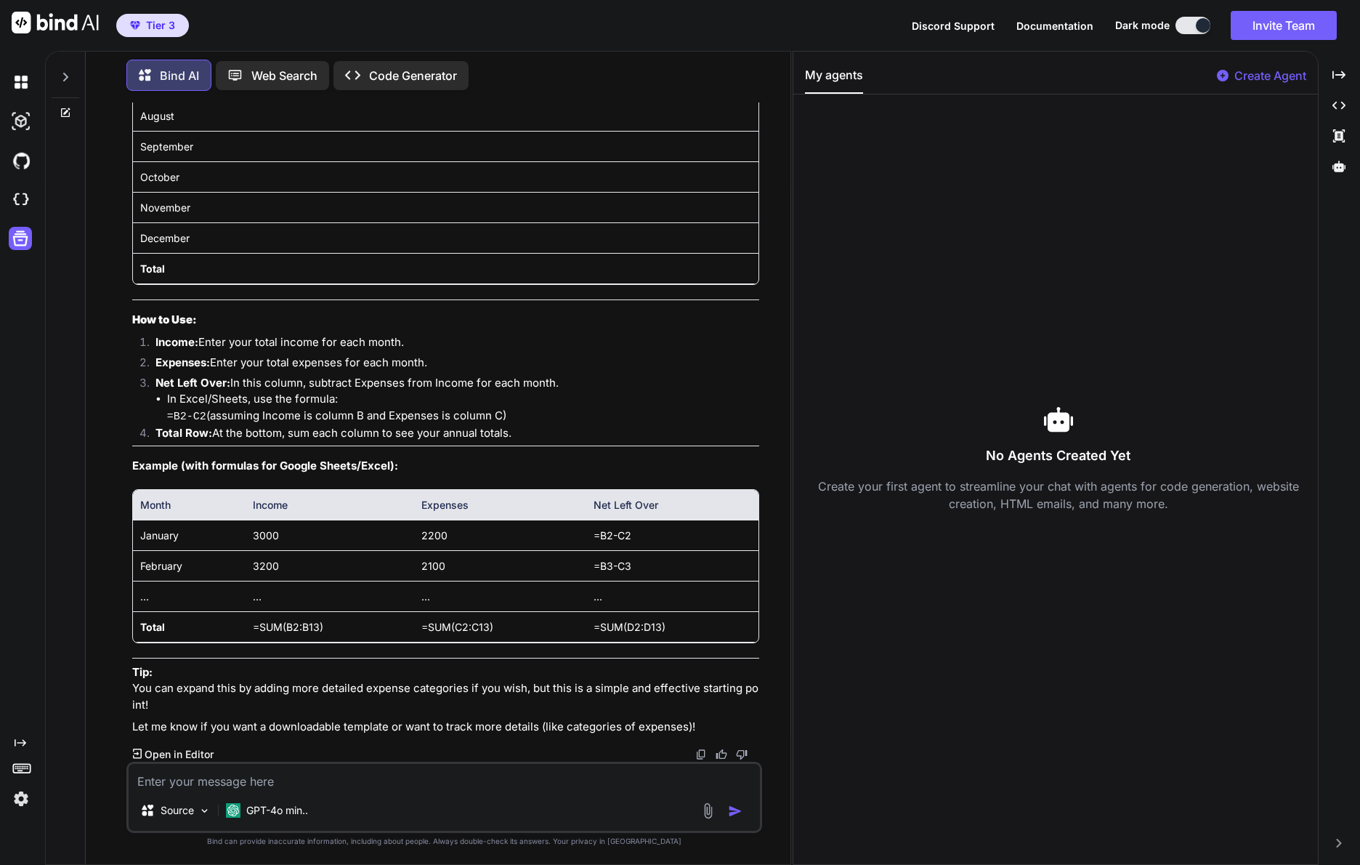
click at [159, 753] on p "Open in Editor" at bounding box center [179, 754] width 69 height 15
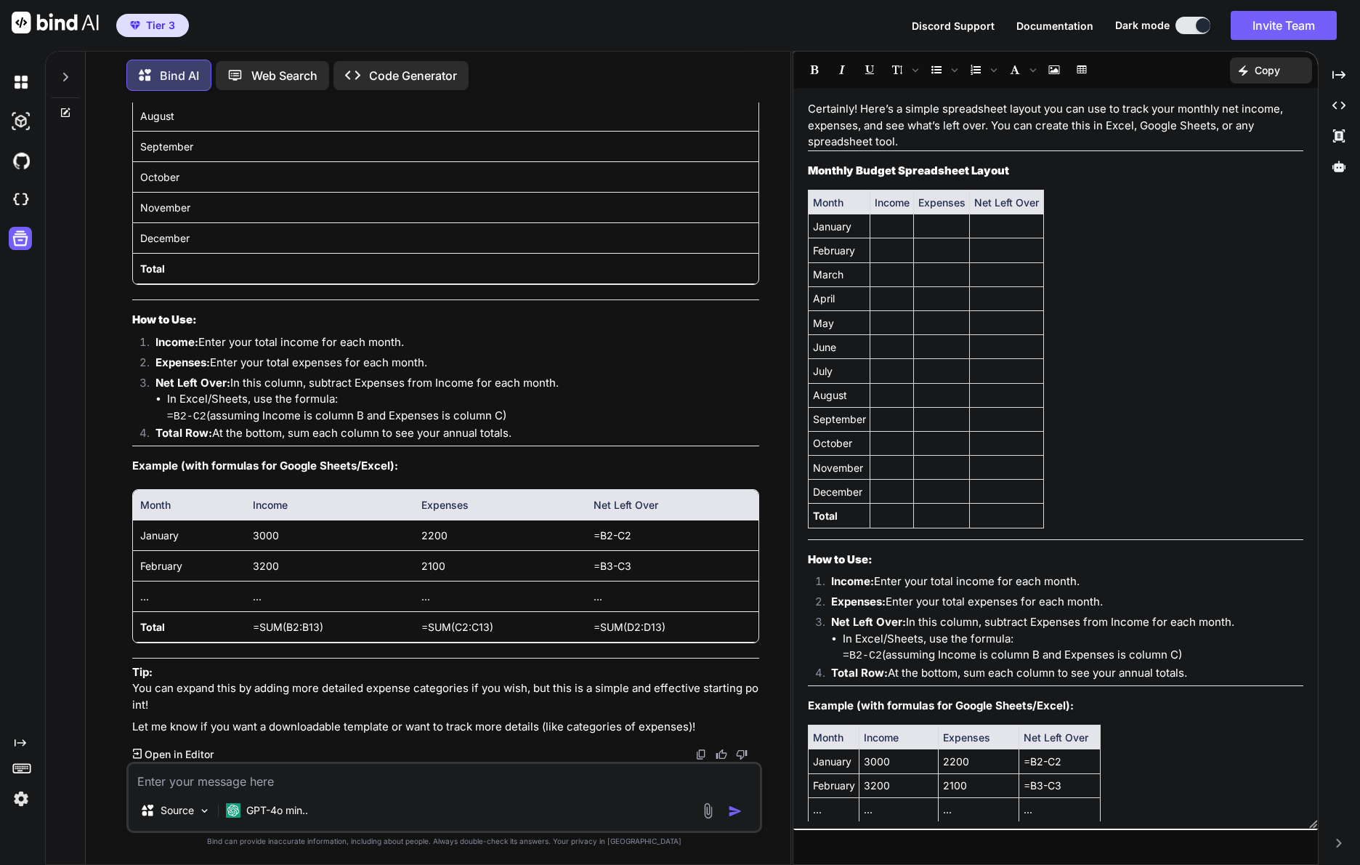
click at [892, 227] on td at bounding box center [892, 226] width 44 height 24
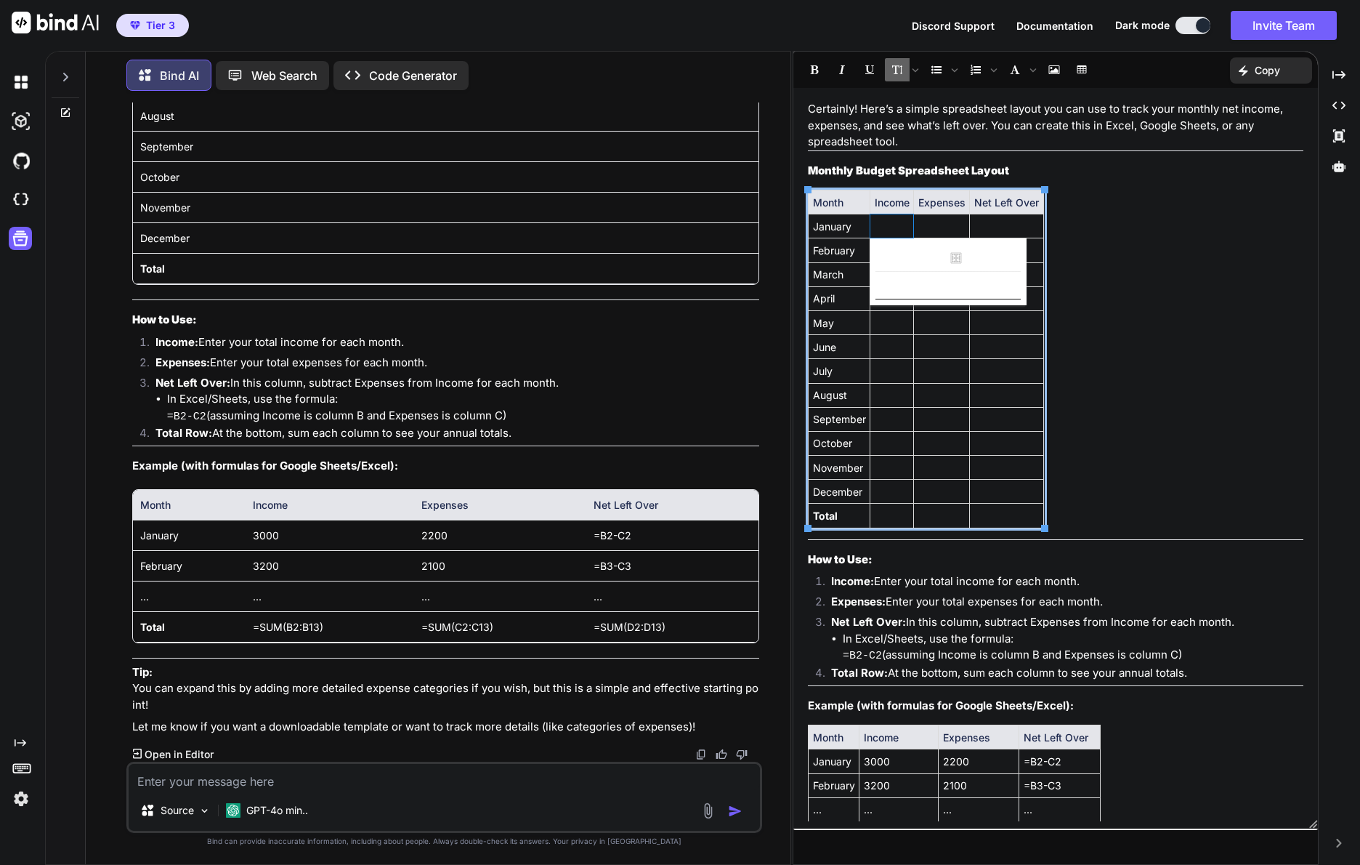
click at [948, 225] on td at bounding box center [942, 226] width 56 height 24
click at [1011, 227] on td at bounding box center [1006, 226] width 73 height 24
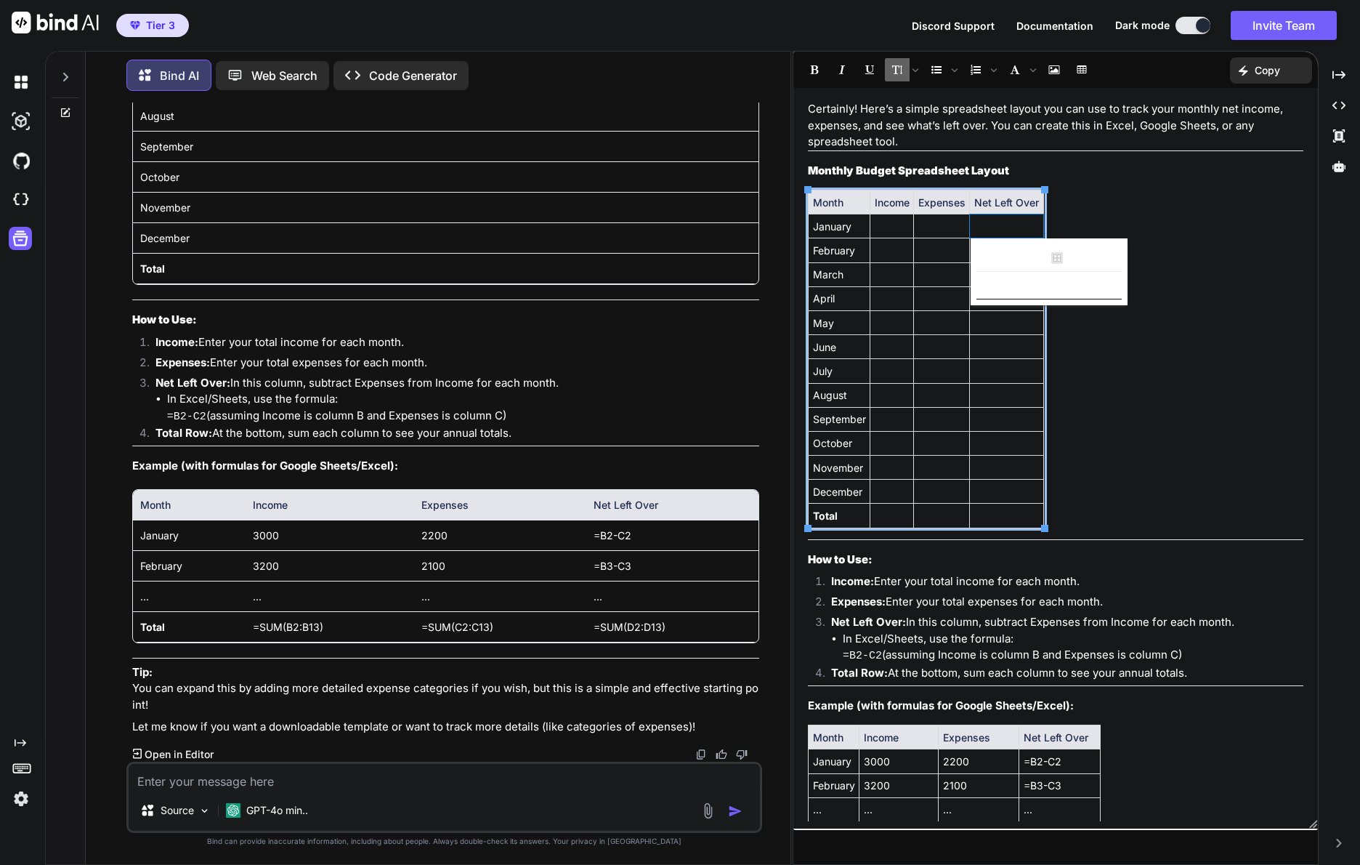
click at [1225, 382] on div "Certainly! Here’s a simple spreadsheet layout you can use to track your monthly…" at bounding box center [1055, 458] width 525 height 726
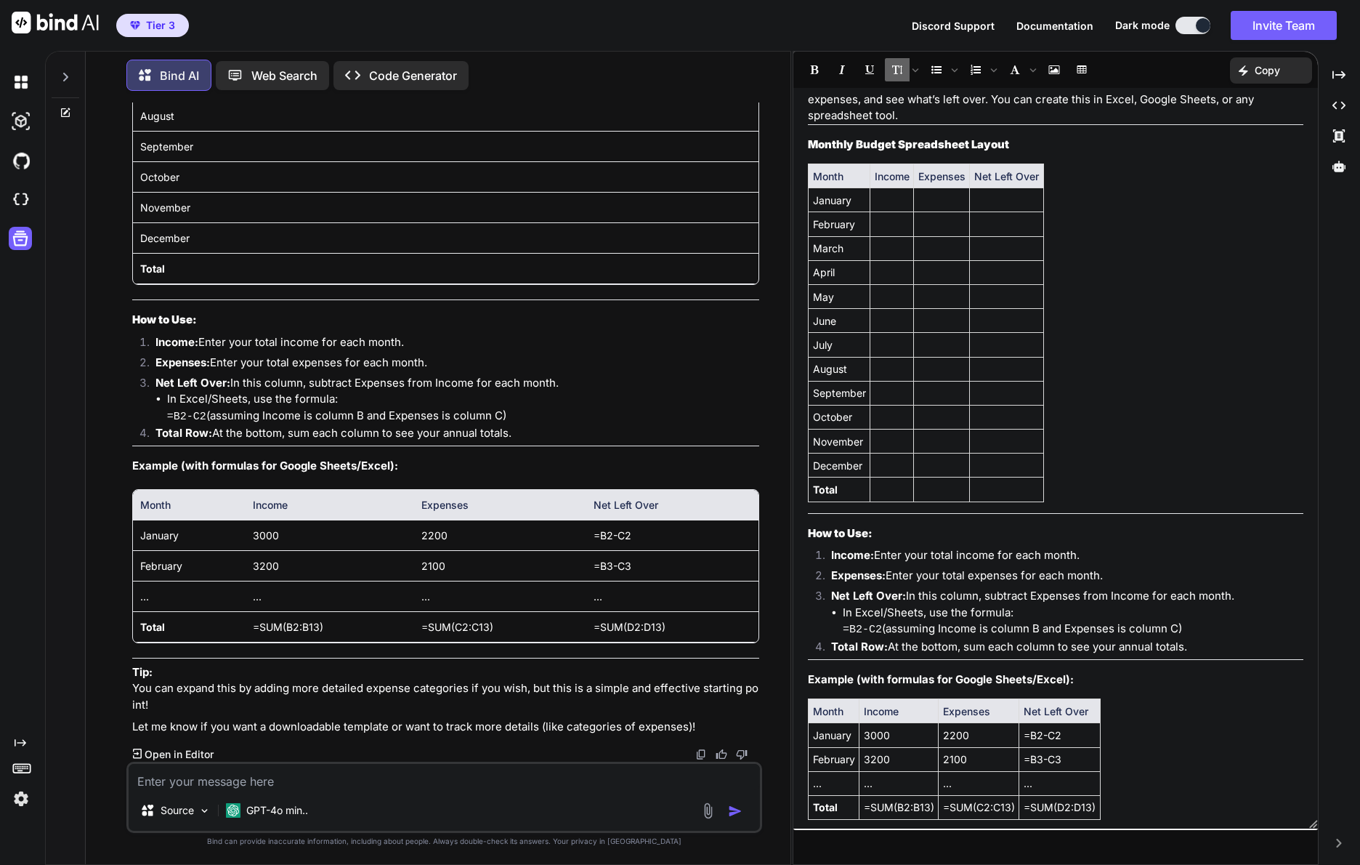
scroll to position [0, 0]
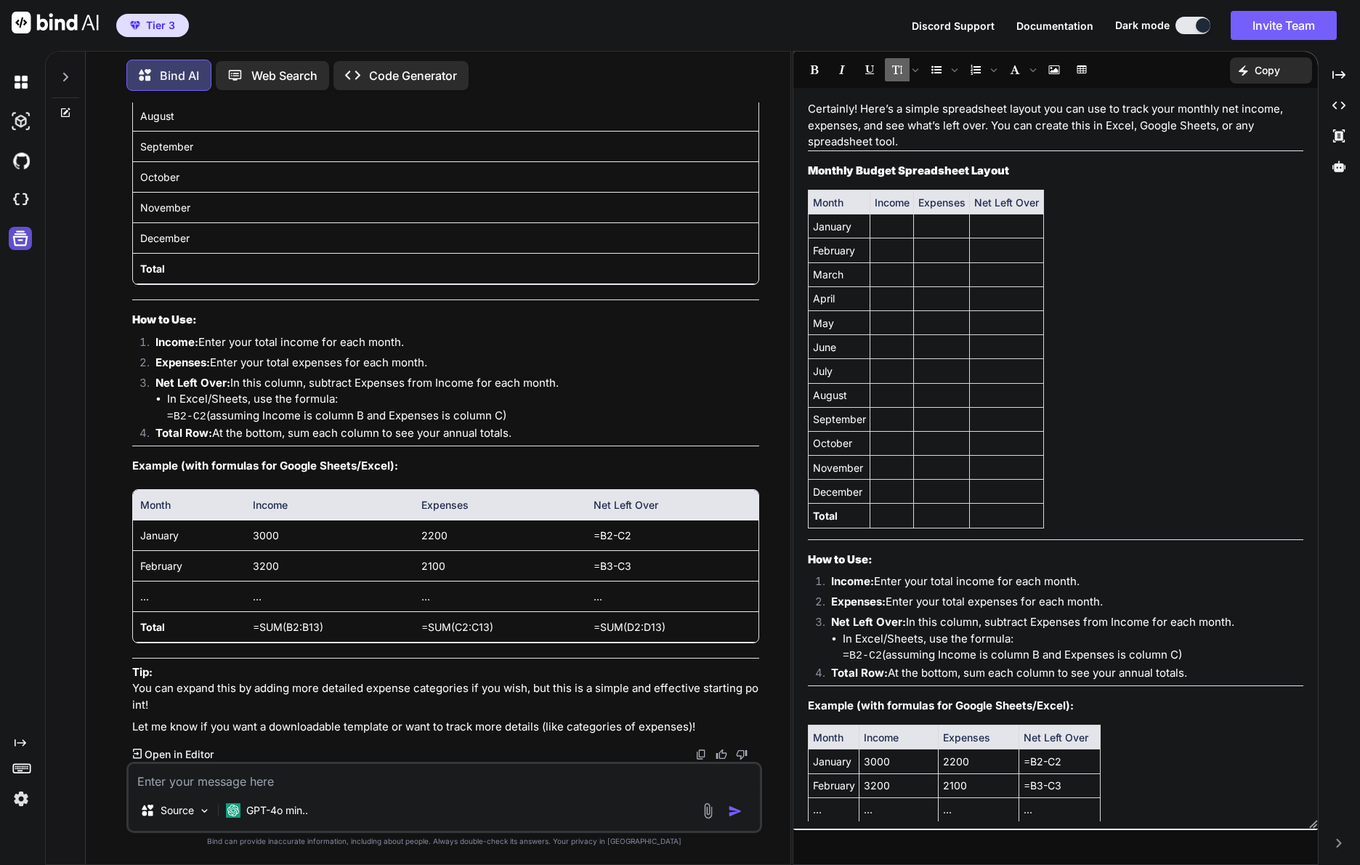
click at [21, 236] on icon at bounding box center [20, 238] width 15 height 15
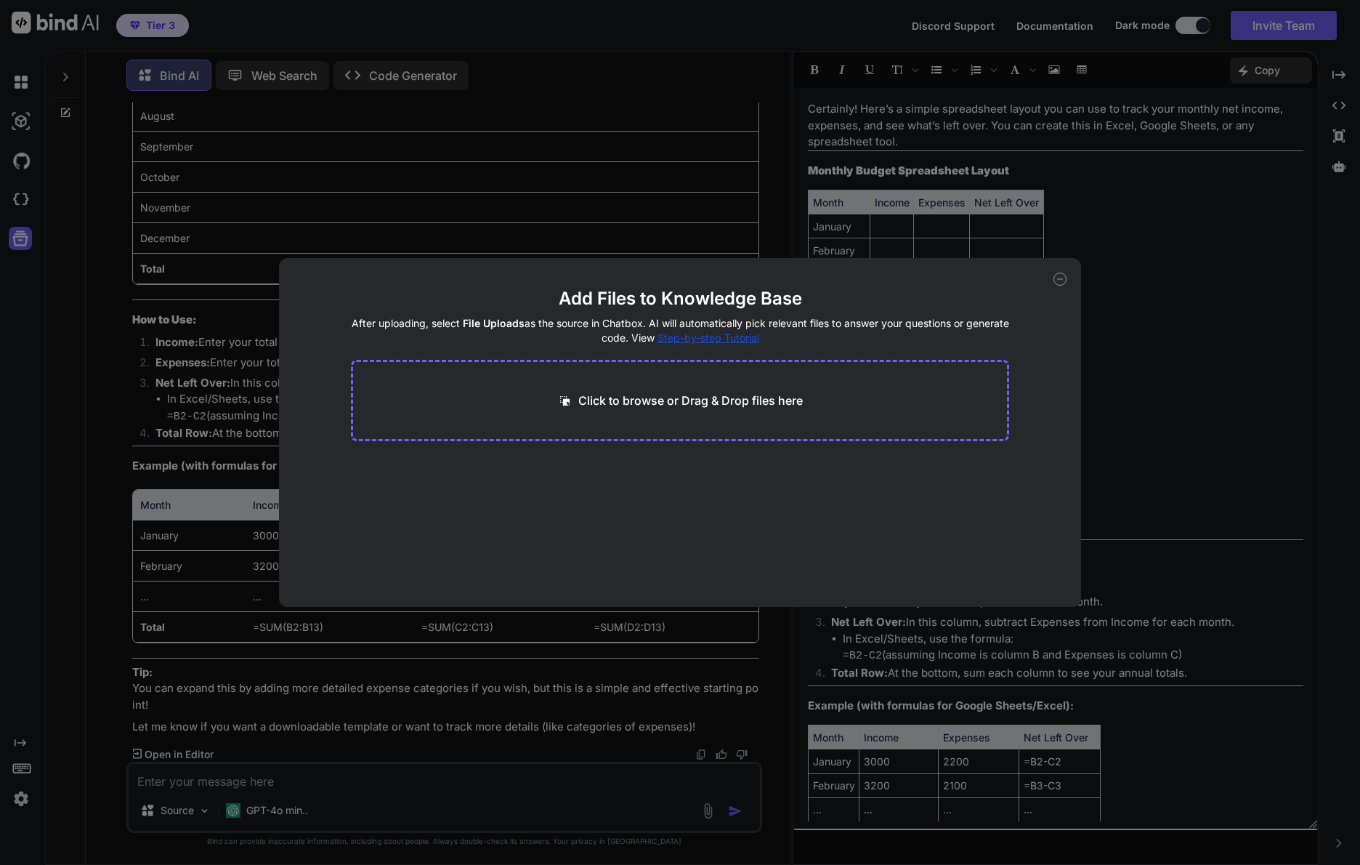
click at [1064, 283] on icon at bounding box center [1060, 278] width 13 height 13
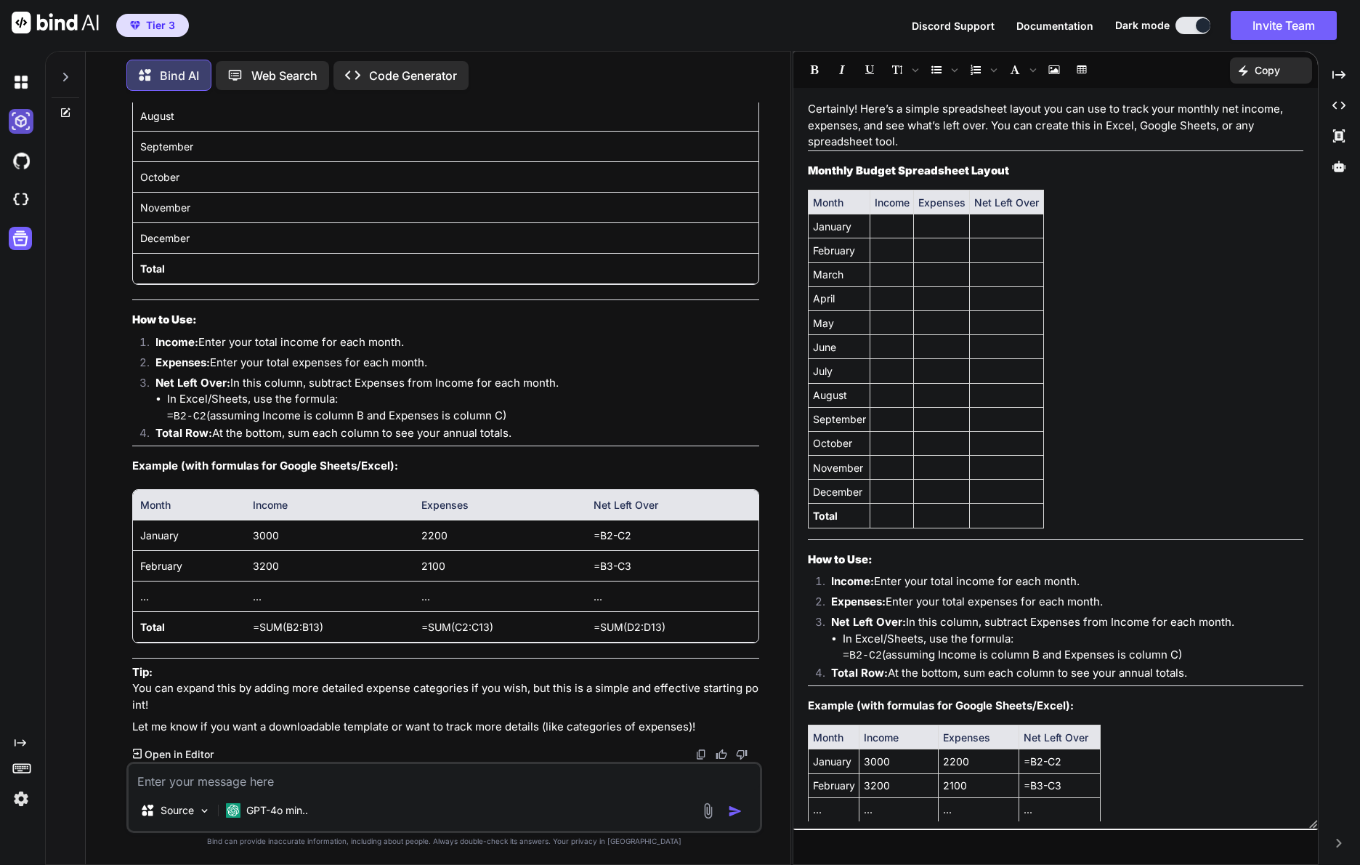
click at [22, 121] on img at bounding box center [21, 121] width 25 height 25
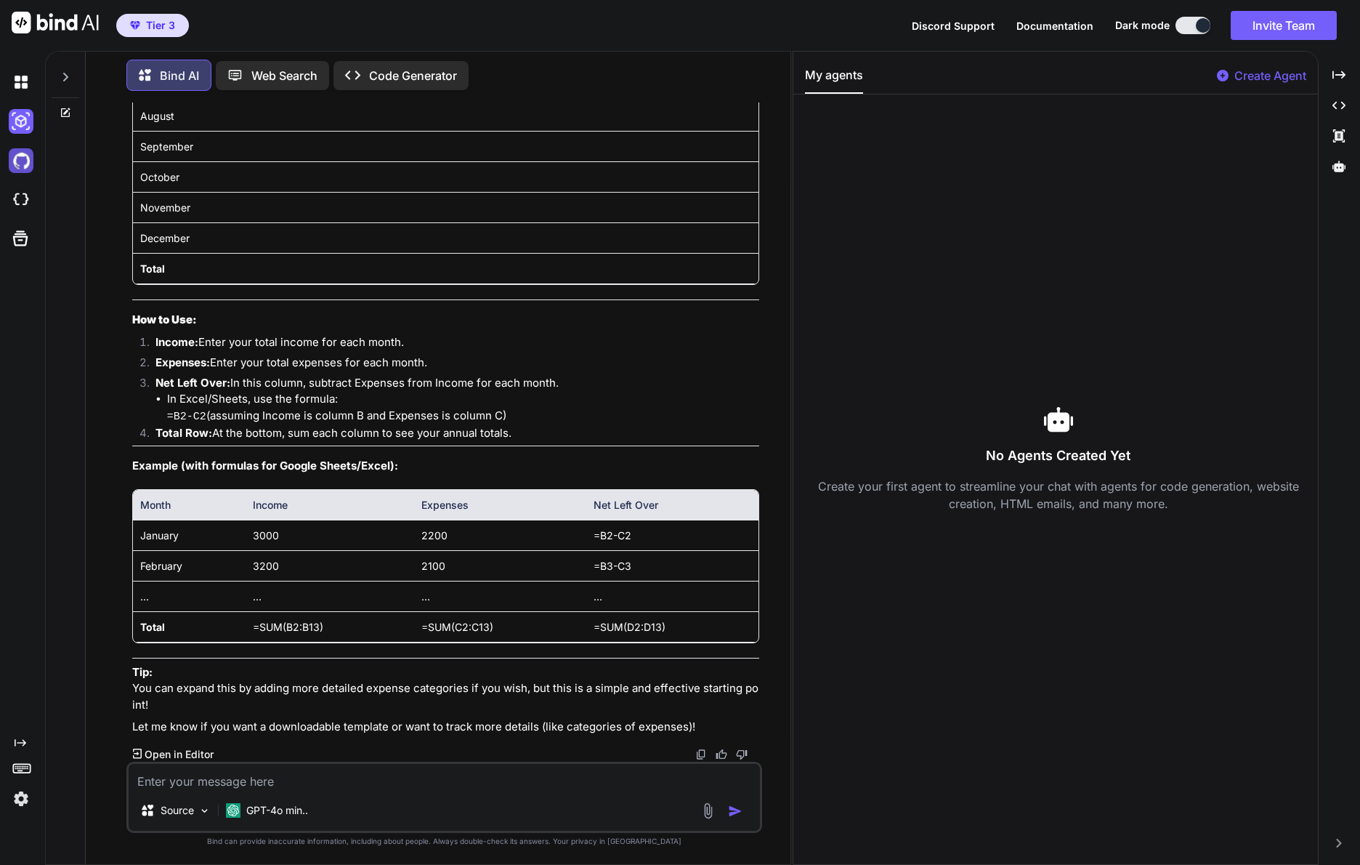
click at [25, 156] on img at bounding box center [21, 160] width 25 height 25
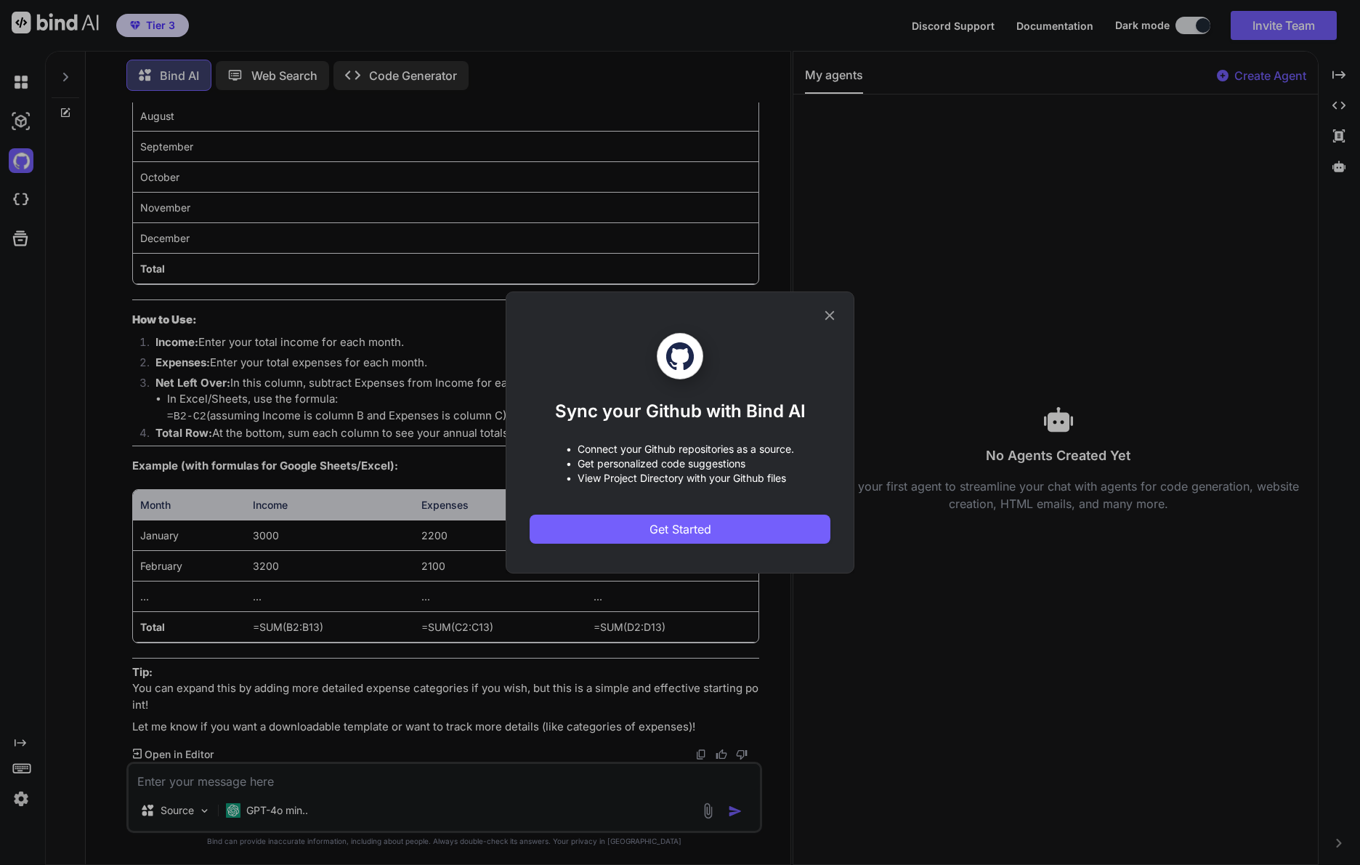
click at [22, 84] on div "Sync your Github with Bind AI • Connect your Github repositories as a source. •…" at bounding box center [680, 432] width 1360 height 865
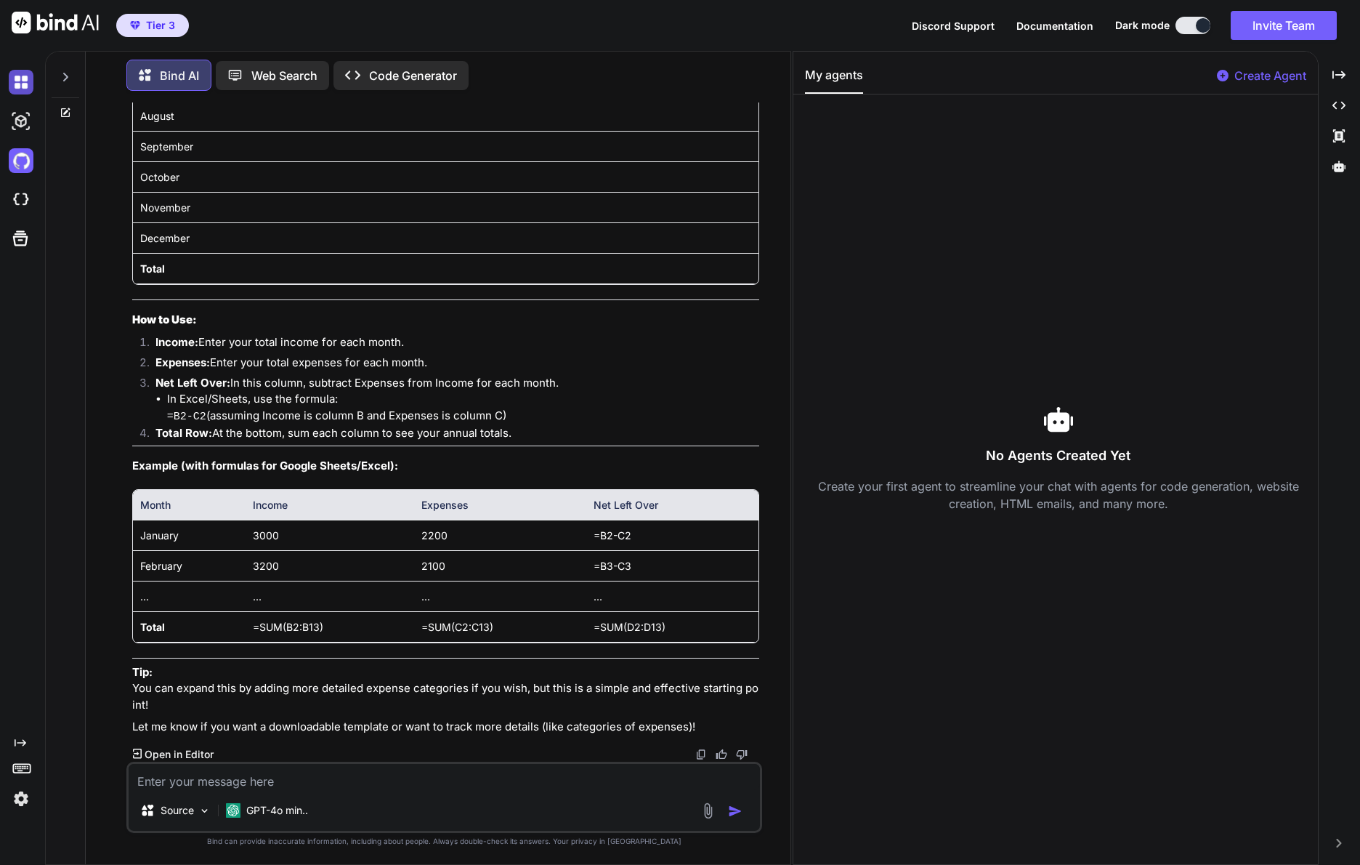
click at [22, 84] on img at bounding box center [21, 82] width 25 height 25
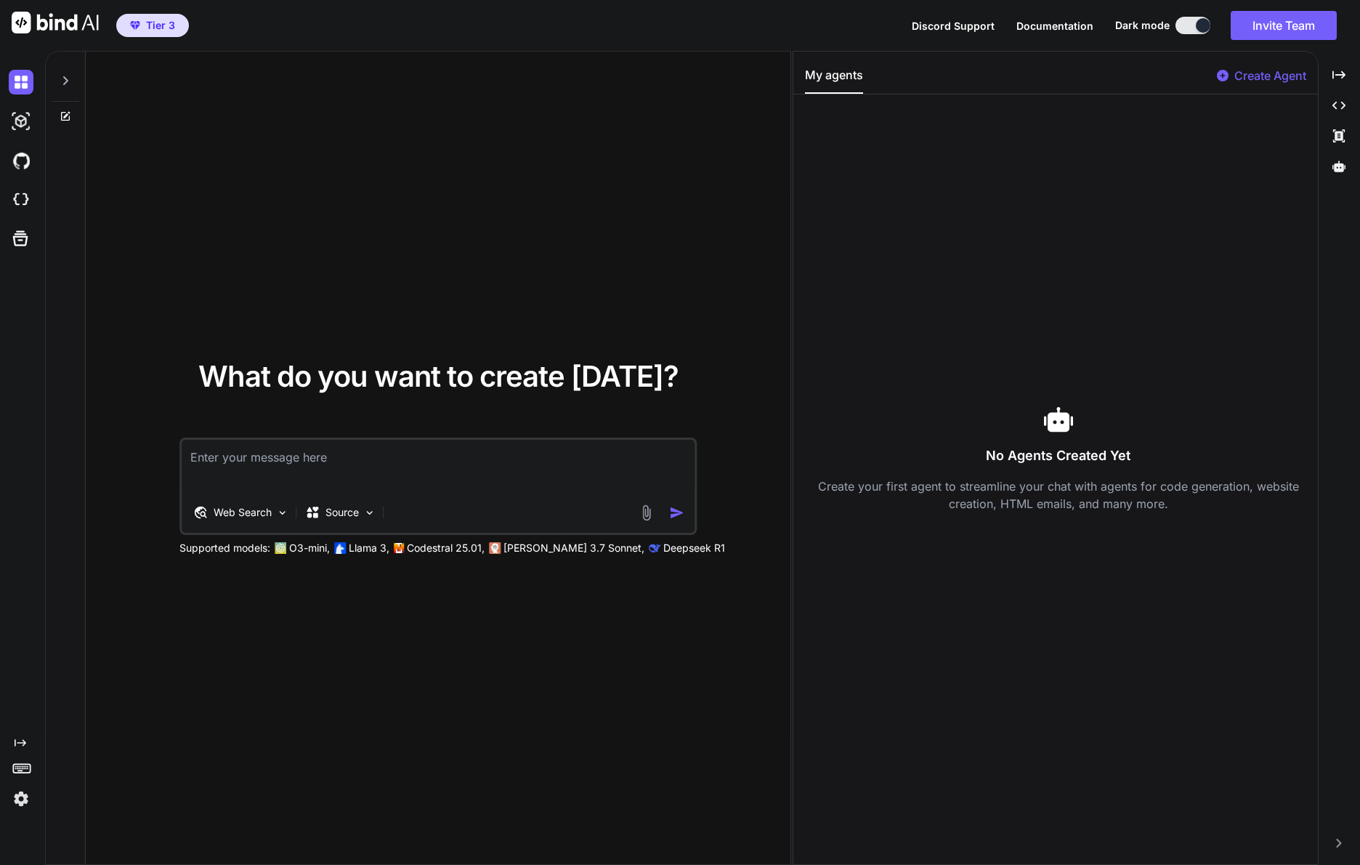
type textarea "x"
click at [25, 197] on img at bounding box center [21, 199] width 25 height 25
click at [65, 114] on icon at bounding box center [66, 116] width 12 height 12
click at [1056, 25] on span "Documentation" at bounding box center [1054, 26] width 77 height 12
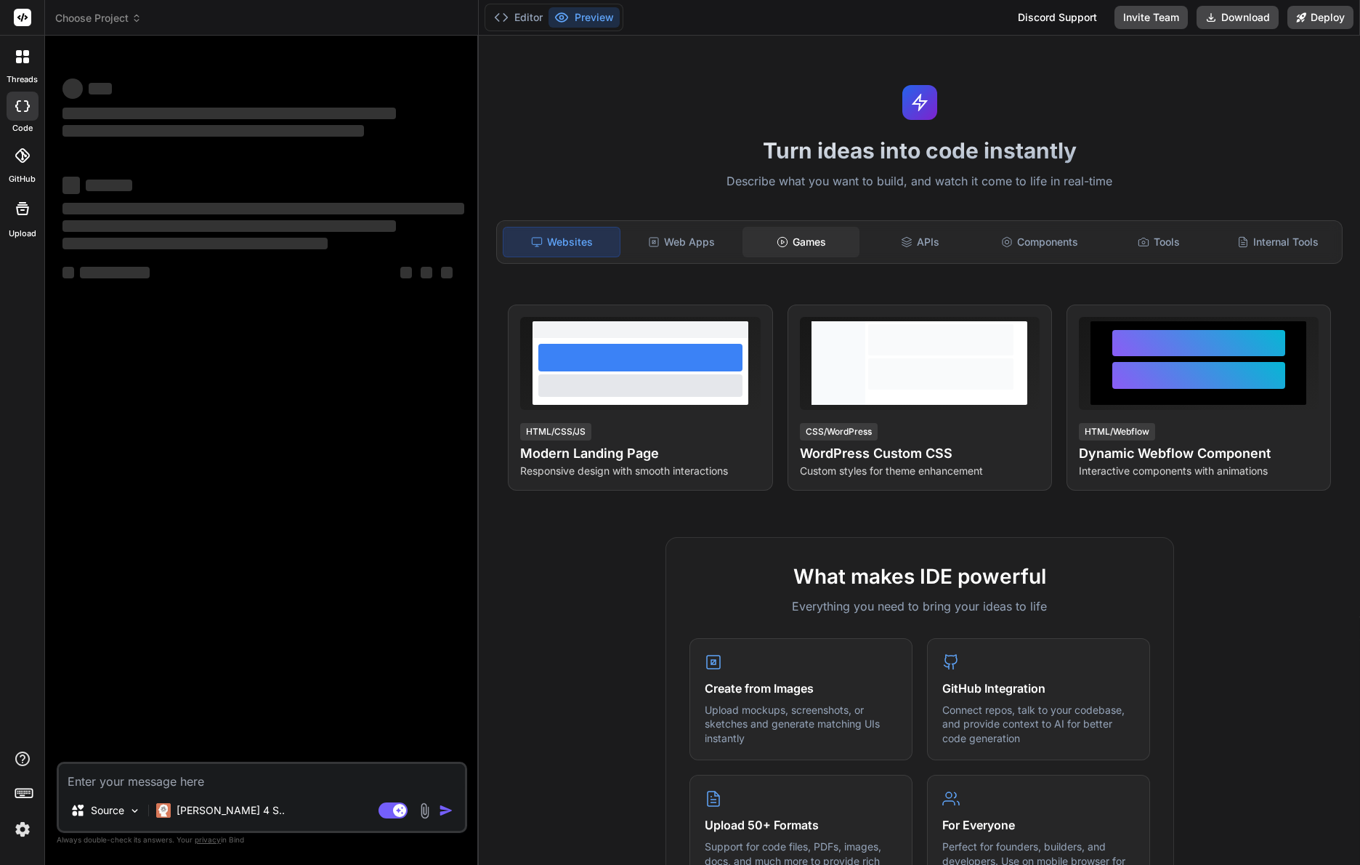
click at [813, 243] on div "Games" at bounding box center [801, 242] width 116 height 31
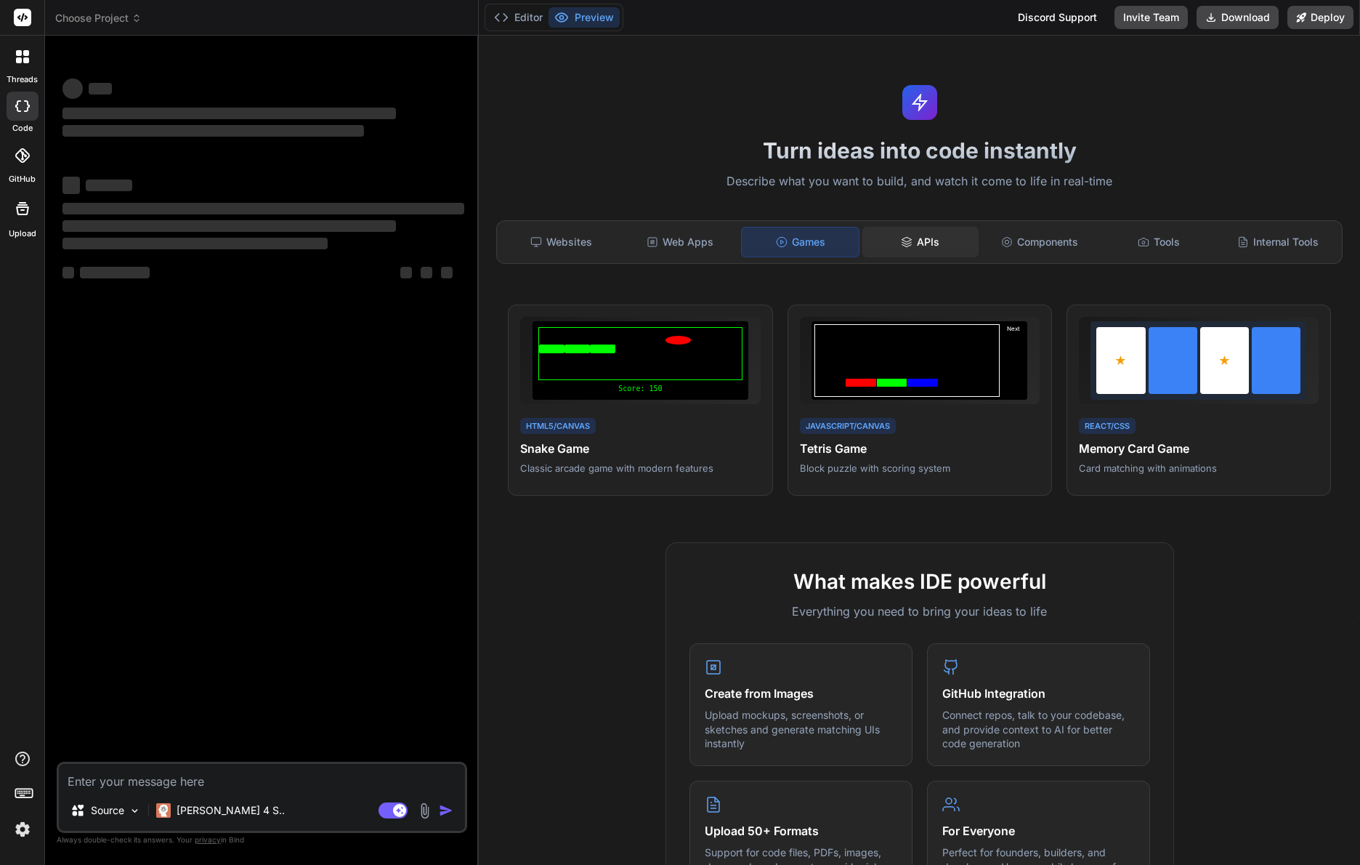
click at [912, 240] on div "APIs" at bounding box center [920, 242] width 116 height 31
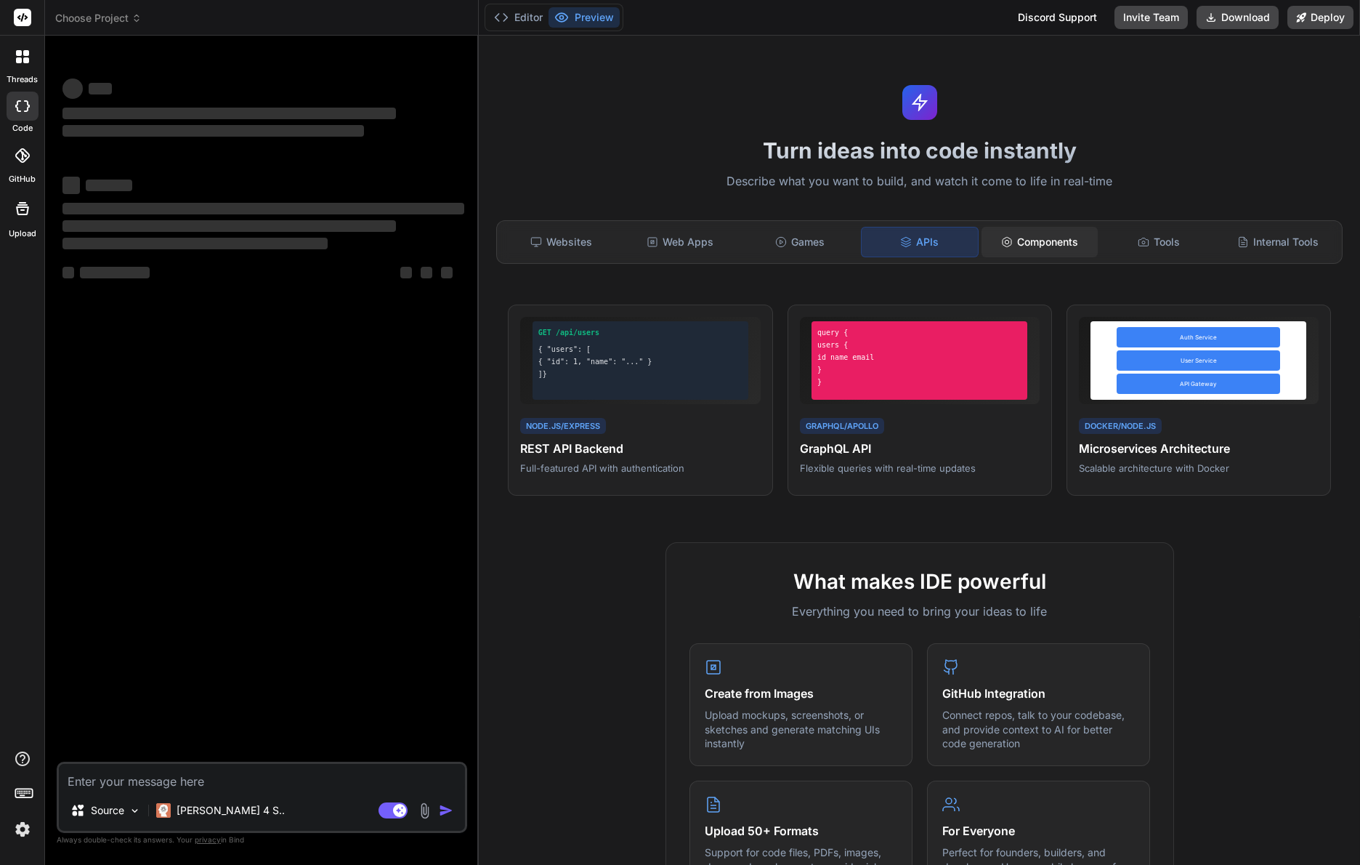
click at [1053, 244] on div "Components" at bounding box center [1040, 242] width 116 height 31
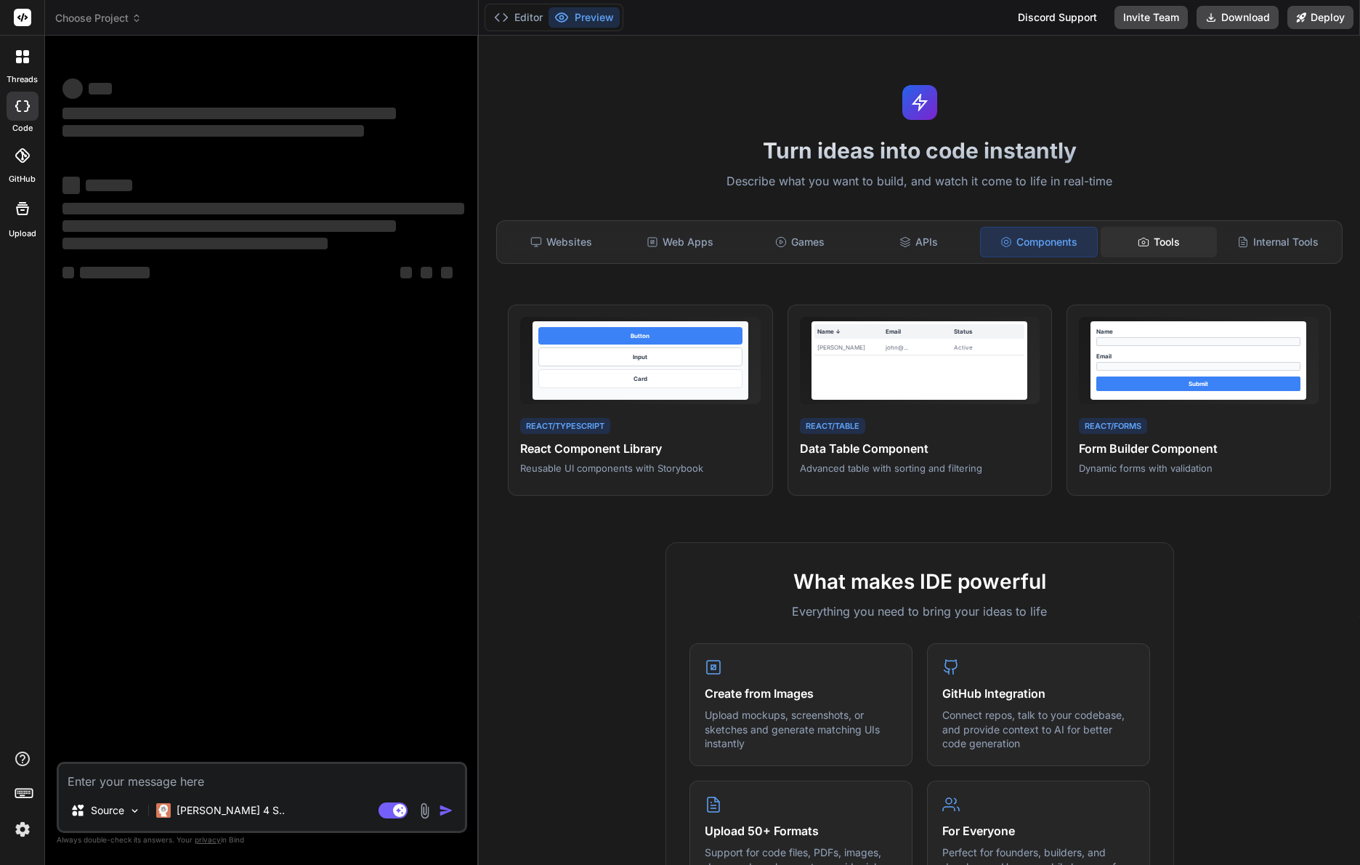
click at [1147, 244] on div "Tools" at bounding box center [1159, 242] width 116 height 31
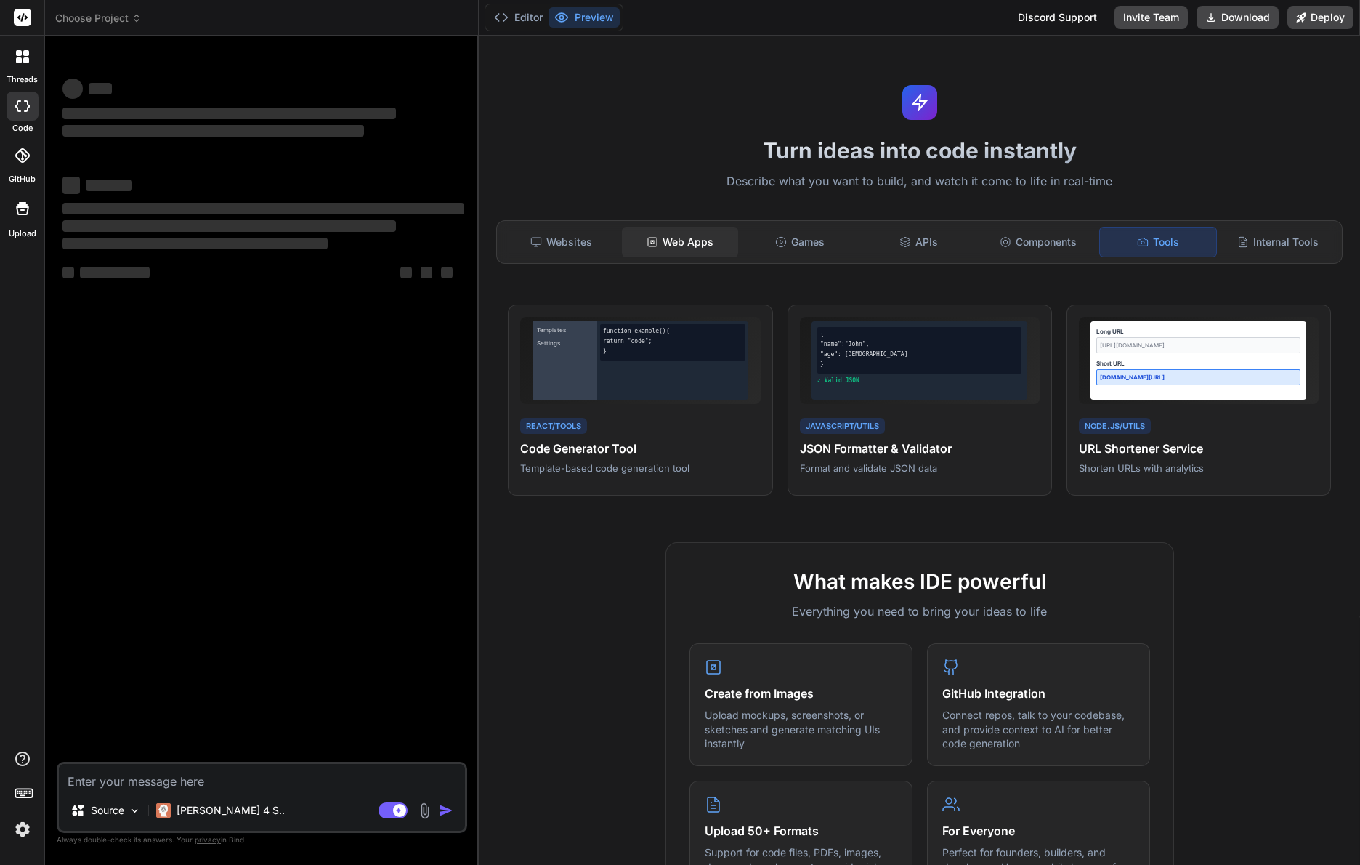
click at [680, 238] on div "Web Apps" at bounding box center [680, 242] width 116 height 31
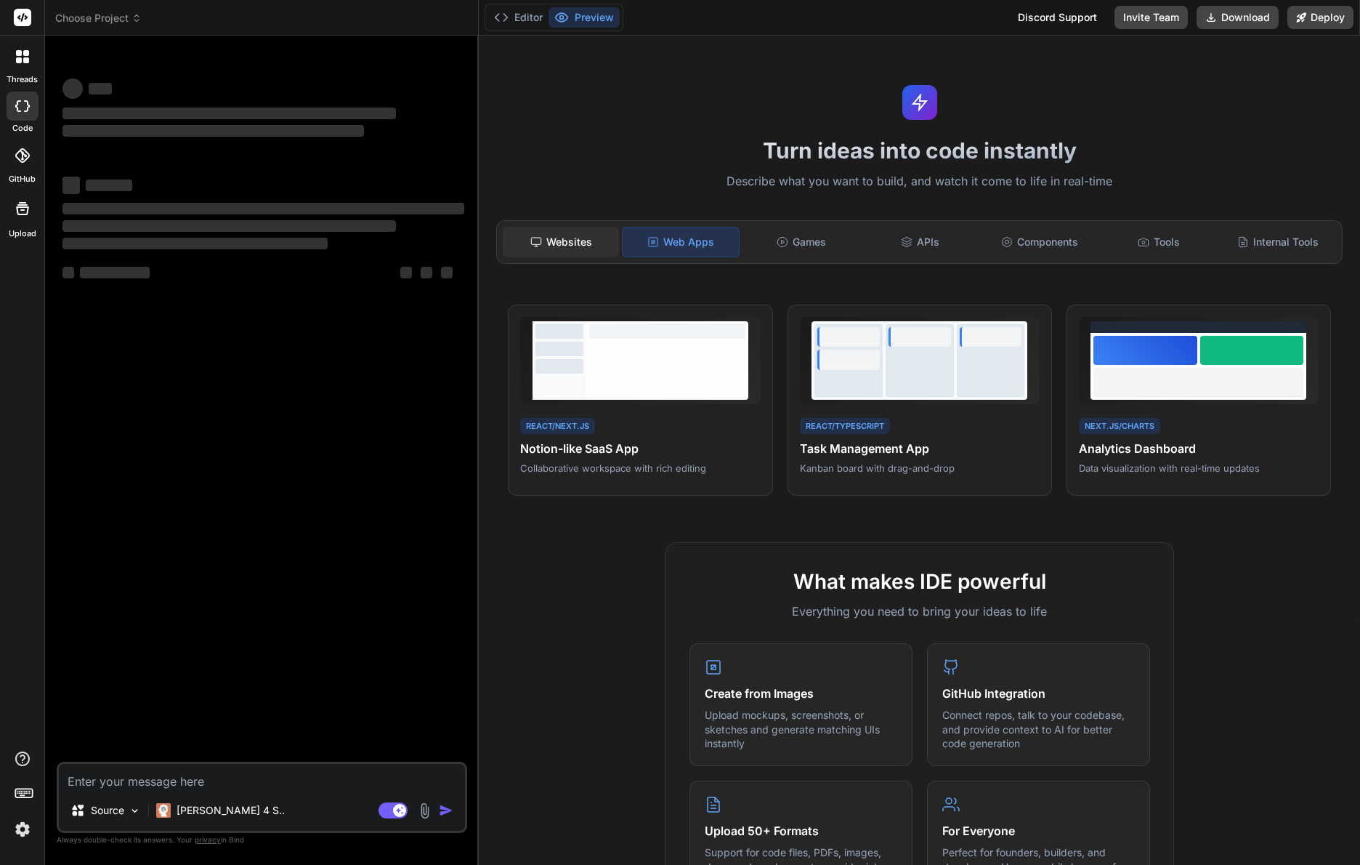
click at [558, 243] on div "Websites" at bounding box center [561, 242] width 116 height 31
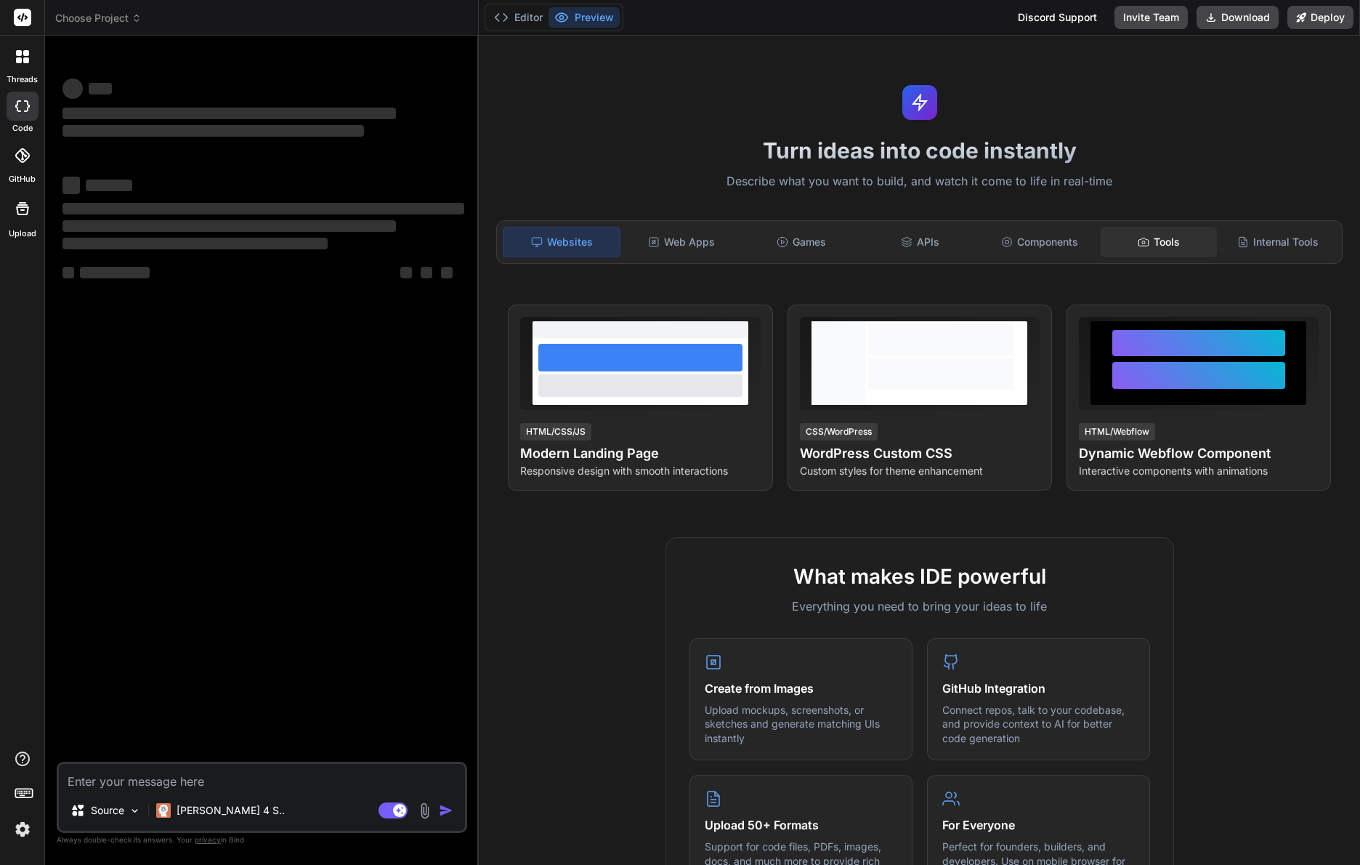
click at [1139, 246] on icon at bounding box center [1144, 242] width 12 height 12
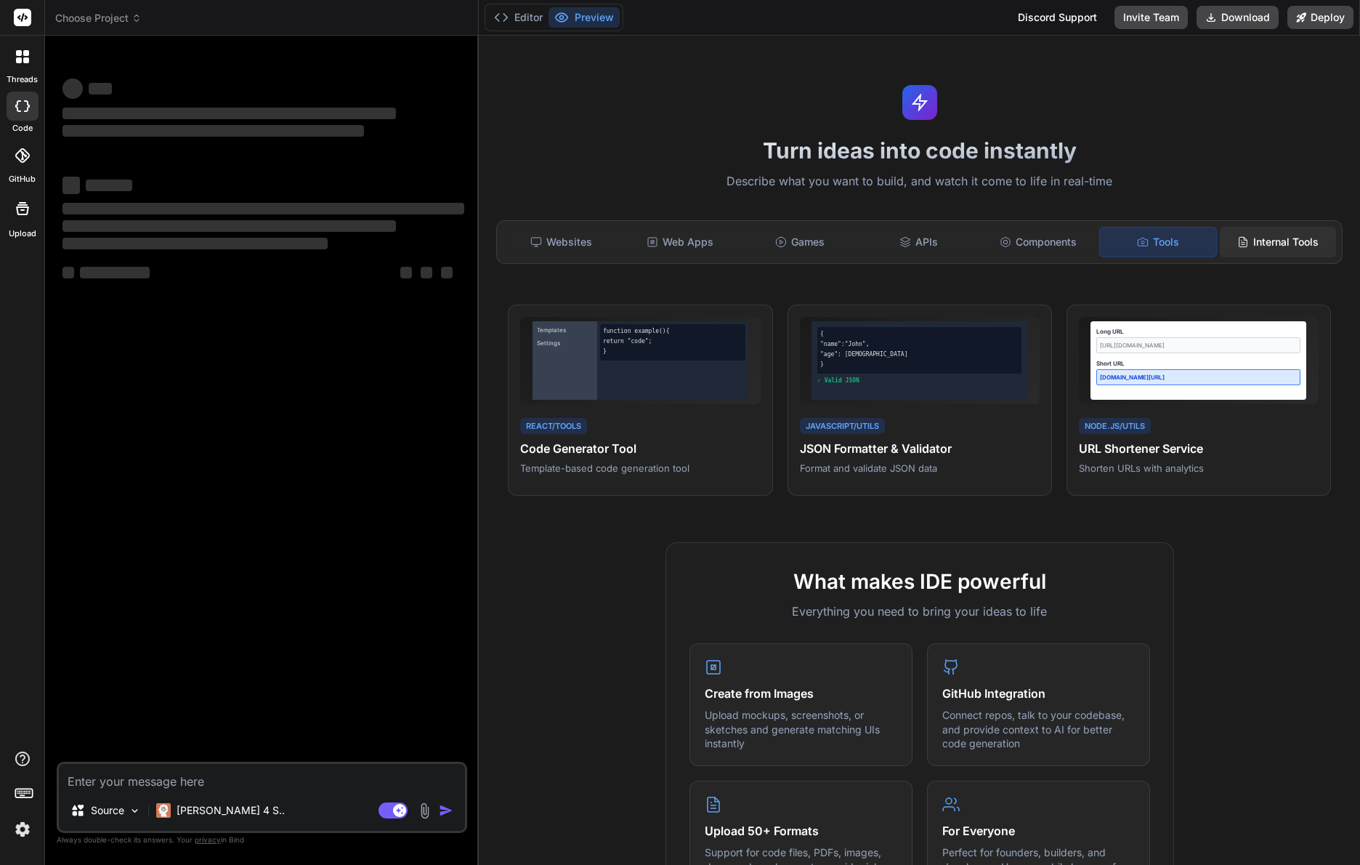
click at [1237, 242] on icon at bounding box center [1243, 242] width 12 height 12
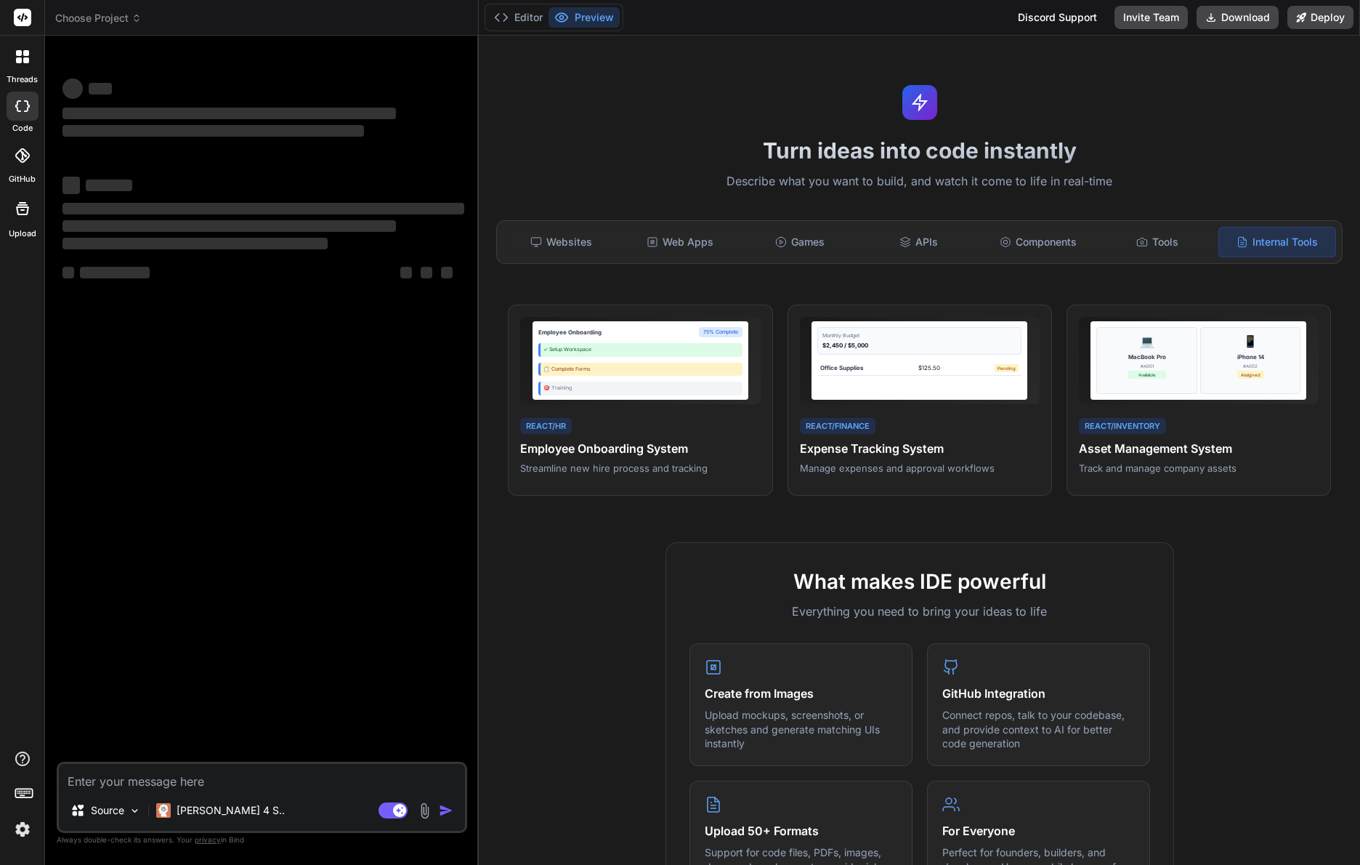
click at [23, 65] on div at bounding box center [22, 56] width 31 height 31
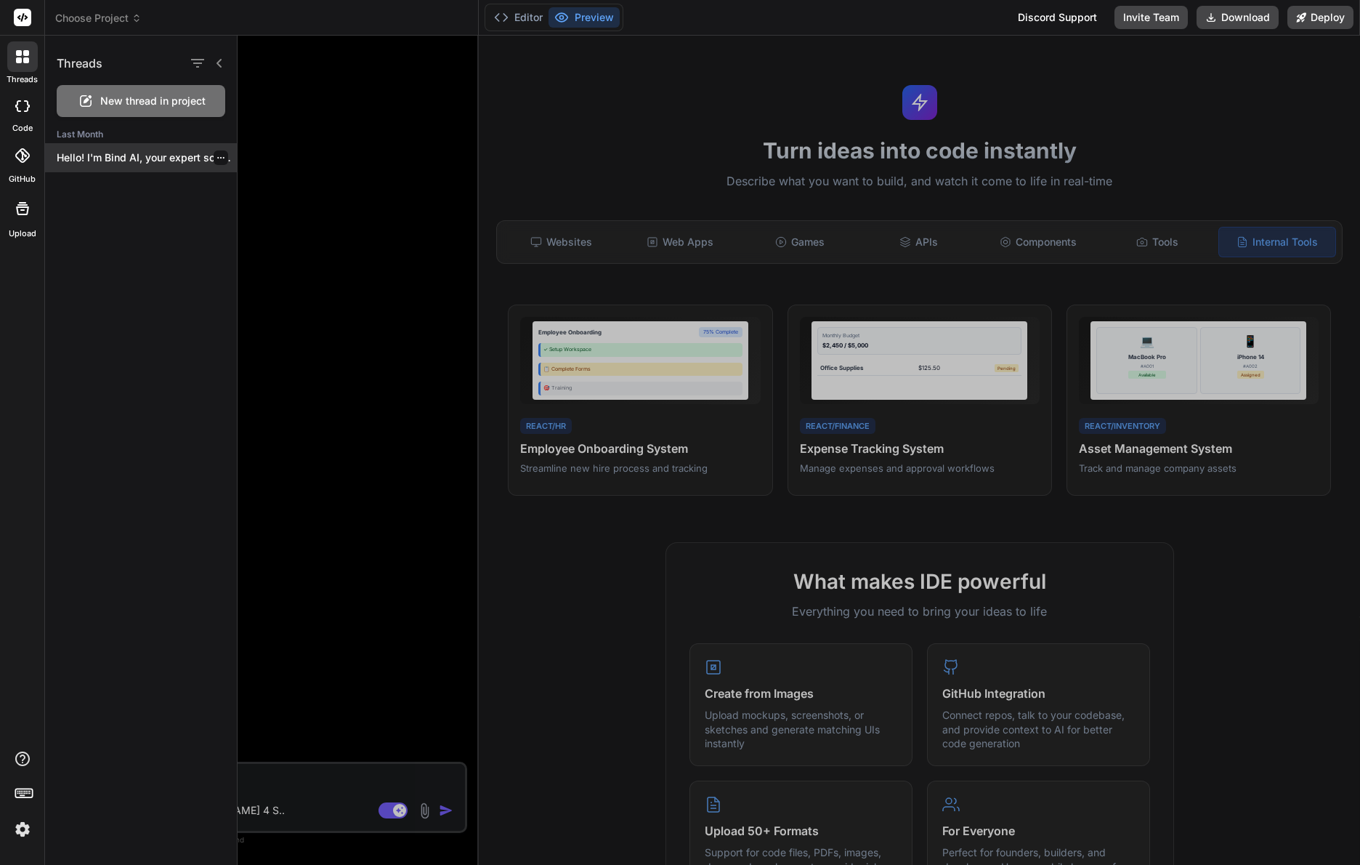
click at [137, 158] on p "Hello! I'm Bind AI, your expert software..." at bounding box center [147, 157] width 180 height 15
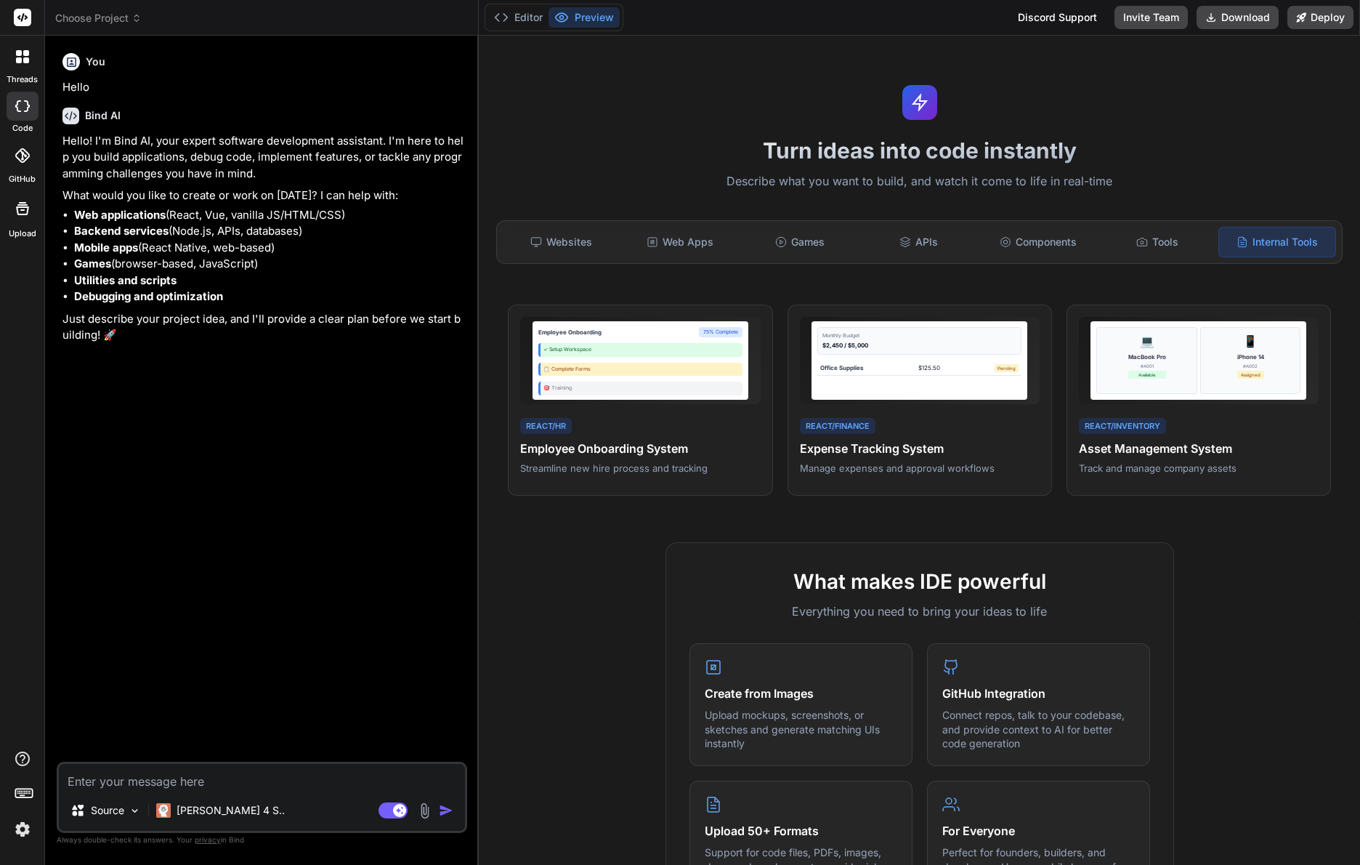
type textarea "x"
